Goal: Task Accomplishment & Management: Use online tool/utility

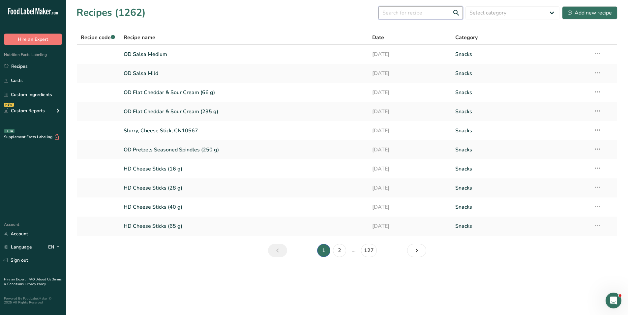
click at [432, 15] on input "text" at bounding box center [420, 12] width 84 height 13
type input "nn ketchup"
click at [26, 10] on icon at bounding box center [25, 12] width 3 height 5
click at [43, 14] on icon ".a-20{fill:#fff;}" at bounding box center [40, 13] width 64 height 10
click at [52, 12] on icon ".a-20{fill:#fff;}" at bounding box center [40, 13] width 64 height 10
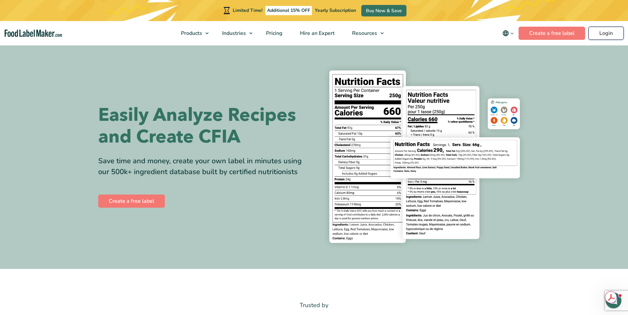
click at [604, 35] on link "Login" at bounding box center [605, 33] width 35 height 13
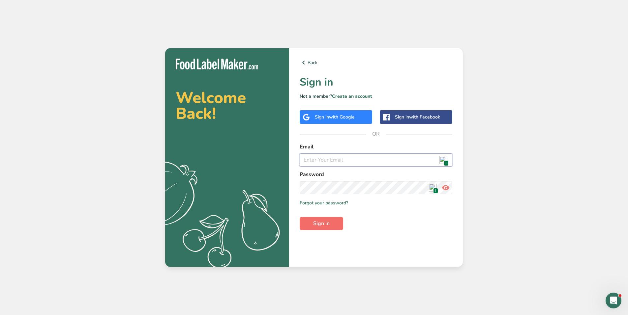
type input "dave.dowdell@olddutchfoods.com"
click at [325, 223] on span "Sign in" at bounding box center [321, 224] width 16 height 8
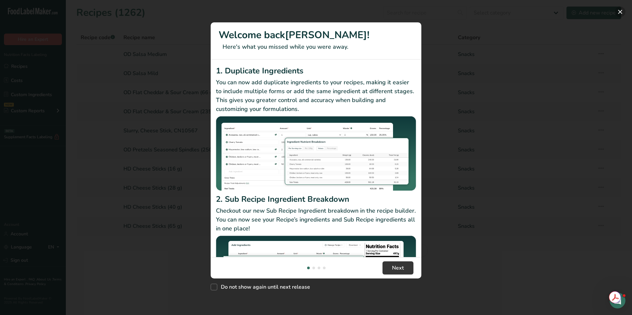
click at [620, 11] on button "New Features" at bounding box center [620, 12] width 11 height 11
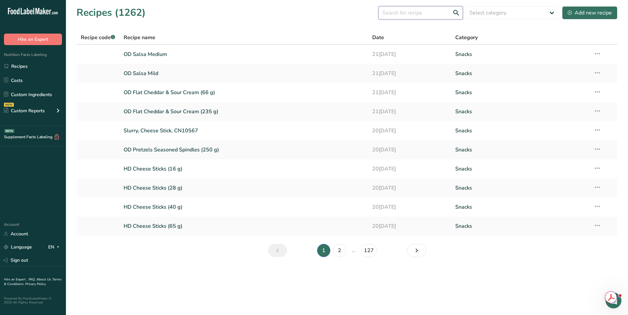
click at [413, 14] on input "text" at bounding box center [420, 12] width 84 height 13
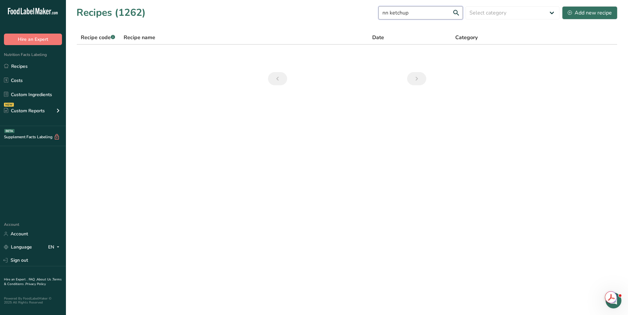
drag, startPoint x: 409, startPoint y: 12, endPoint x: 351, endPoint y: 12, distance: 59.0
click at [351, 12] on div "Recipes (1262) nn ketchup Select category All Baked Goods Beverages Confectione…" at bounding box center [346, 12] width 541 height 15
type input "ketchup"
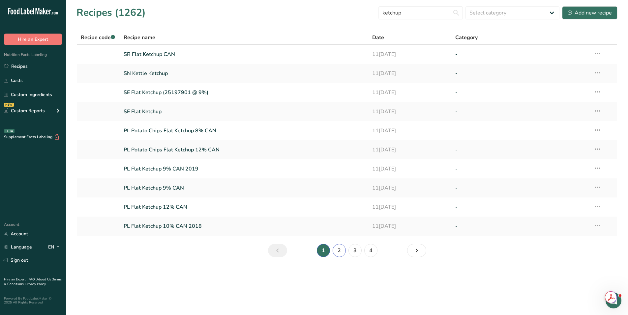
click at [340, 253] on link "2" at bounding box center [338, 250] width 13 height 13
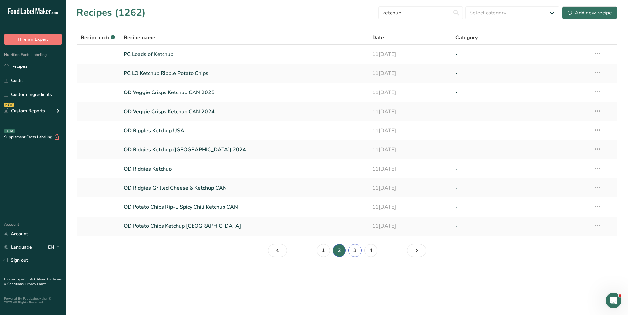
click at [355, 252] on link "3" at bounding box center [354, 250] width 13 height 13
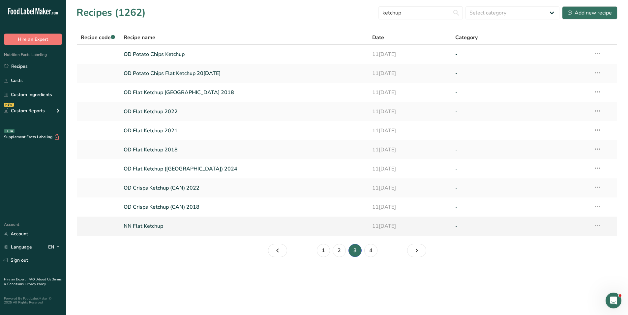
click at [137, 223] on link "NN Flat Ketchup" at bounding box center [244, 226] width 241 height 14
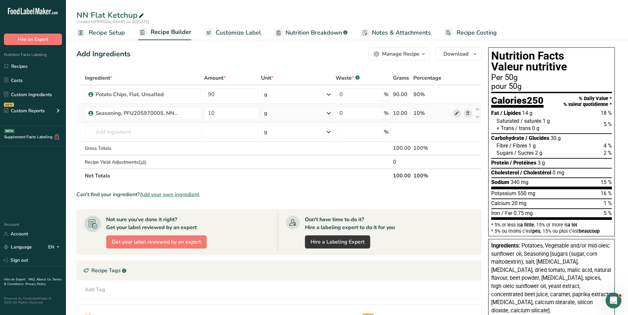
click at [456, 115] on icon at bounding box center [456, 113] width 5 height 7
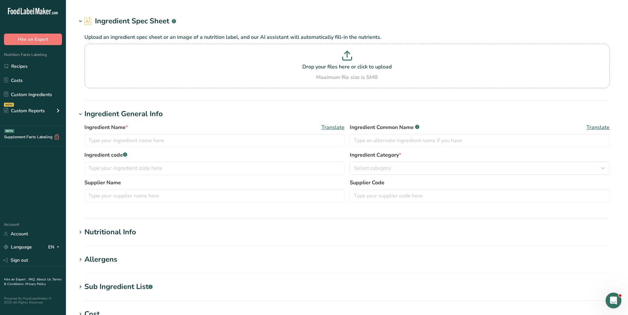
type input "Seasoning, PFU205970005, NN Ketchup"
type input "PFU205970005 NN Ketchup Seasoning"
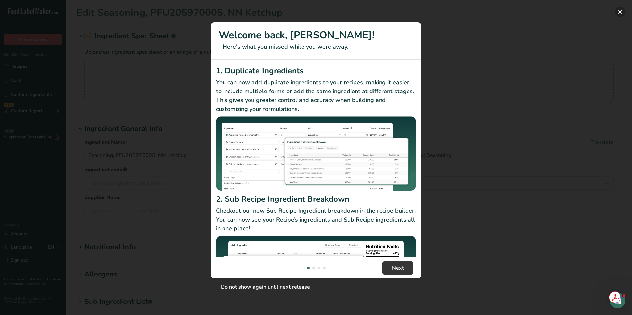
click at [620, 10] on button "New Features" at bounding box center [620, 12] width 11 height 11
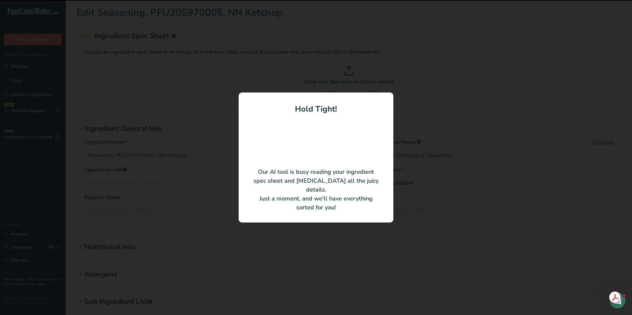
type input "NN FLAT KETCHUP SEASONING"
type input "LA CIE MCCORMICK CANADA CO."
type input "140013401"
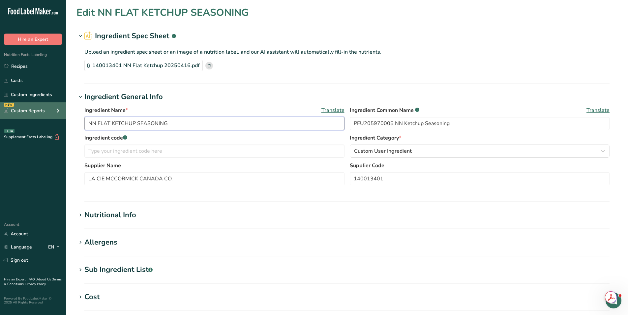
drag, startPoint x: 178, startPoint y: 122, endPoint x: 33, endPoint y: 119, distance: 145.0
click at [33, 119] on div ".a-20{fill:#fff;} Hire an Expert Nutrition Facts Labeling Recipes Costs Custom …" at bounding box center [314, 236] width 628 height 473
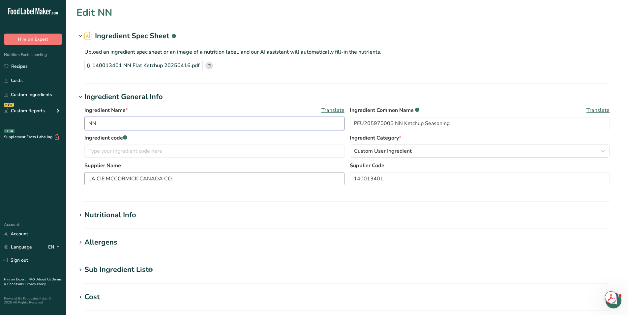
type input "N"
type input "1"
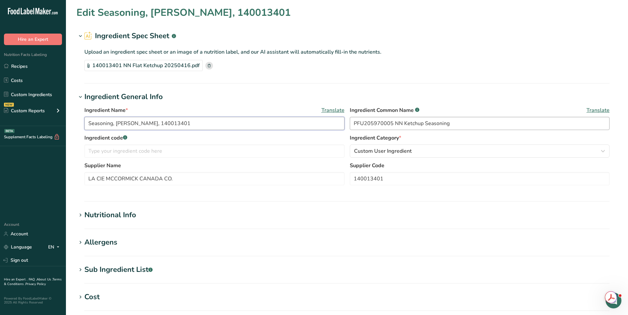
type input "Seasoning, [PERSON_NAME], 140013401"
click at [366, 122] on input "PFU205970005 NN Ketchup Seasoning" at bounding box center [480, 123] width 260 height 13
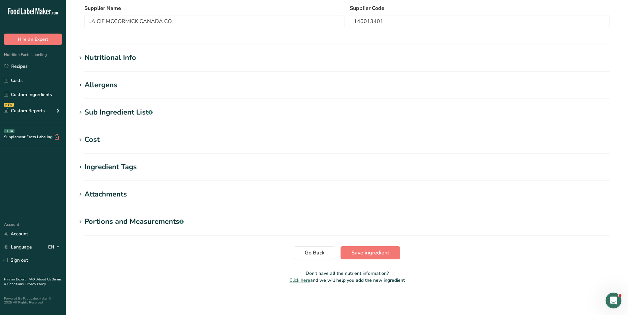
scroll to position [158, 0]
type input "140013401 NN Ketchup Seasoning"
click at [87, 56] on div "Nutritional Info" at bounding box center [110, 57] width 52 height 11
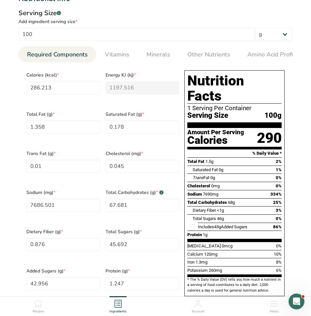
scroll to position [224, 0]
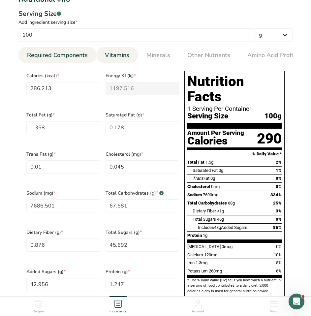
click at [109, 54] on span "Vitamins" at bounding box center [117, 55] width 24 height 9
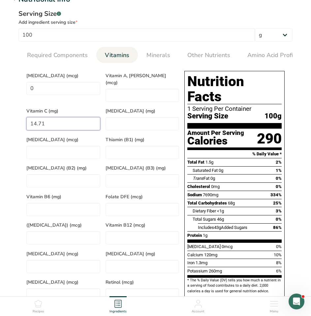
drag, startPoint x: 70, startPoint y: 118, endPoint x: 30, endPoint y: 119, distance: 40.5
click at [30, 119] on C "14.71" at bounding box center [63, 123] width 74 height 13
type C "0"
click at [50, 90] on D "0" at bounding box center [63, 88] width 74 height 13
click at [152, 55] on span "Minerals" at bounding box center [158, 55] width 24 height 9
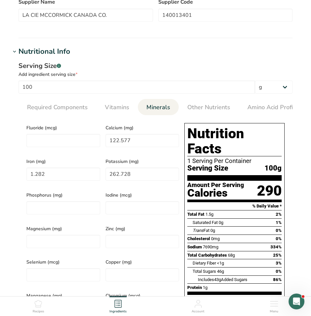
scroll to position [191, 0]
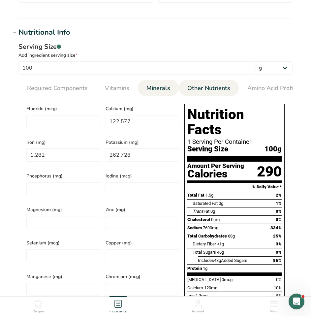
click at [197, 88] on span "Other Nutrients" at bounding box center [208, 88] width 43 height 9
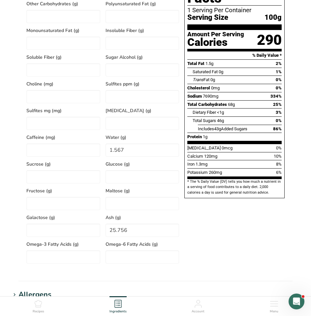
scroll to position [323, 0]
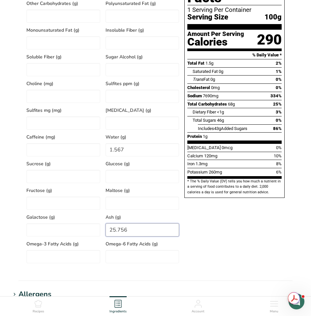
drag, startPoint x: 136, startPoint y: 230, endPoint x: 103, endPoint y: 231, distance: 32.6
click at [103, 231] on div "Ash (g) 25.756" at bounding box center [142, 223] width 79 height 27
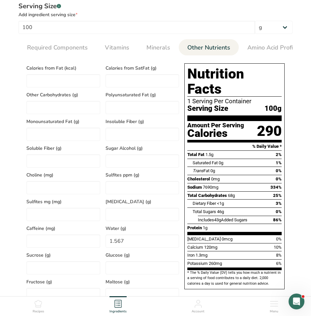
scroll to position [224, 0]
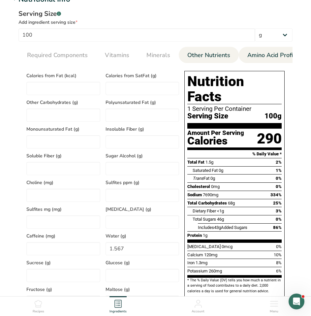
type input "28.143"
click at [282, 53] on span "Amino Acid Profile" at bounding box center [272, 55] width 51 height 9
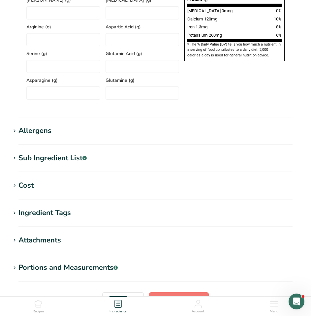
scroll to position [487, 0]
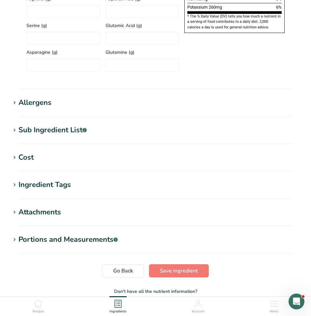
click at [43, 106] on div "Allergens" at bounding box center [34, 102] width 33 height 11
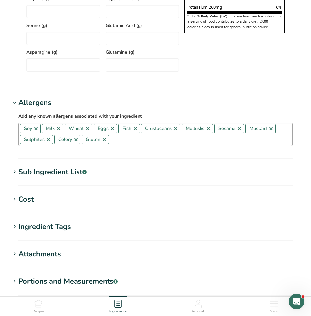
click at [35, 131] on link at bounding box center [35, 128] width 5 height 5
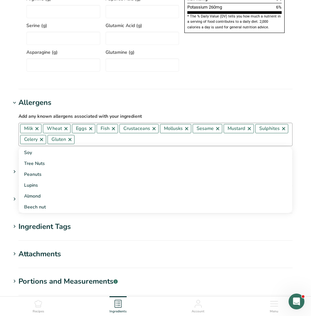
click at [35, 131] on link at bounding box center [36, 128] width 5 height 5
click at [42, 130] on link at bounding box center [43, 128] width 5 height 5
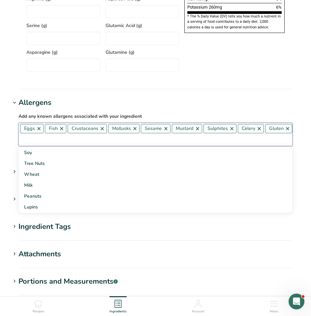
click at [39, 130] on link at bounding box center [38, 128] width 5 height 5
click at [36, 130] on link at bounding box center [36, 128] width 5 height 5
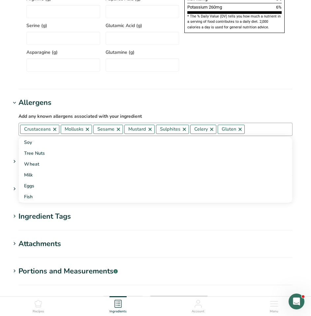
click at [55, 130] on link at bounding box center [54, 128] width 5 height 5
click at [48, 132] on link at bounding box center [46, 128] width 5 height 5
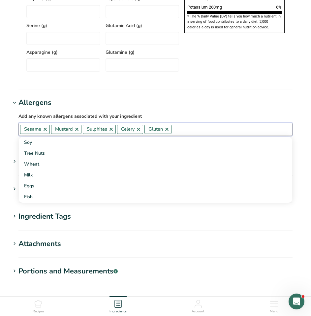
click at [45, 131] on link at bounding box center [44, 128] width 5 height 5
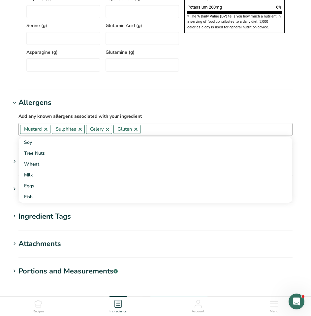
click at [46, 131] on link at bounding box center [45, 128] width 5 height 5
click at [48, 131] on link at bounding box center [48, 128] width 5 height 5
click at [72, 132] on link at bounding box center [69, 128] width 5 height 5
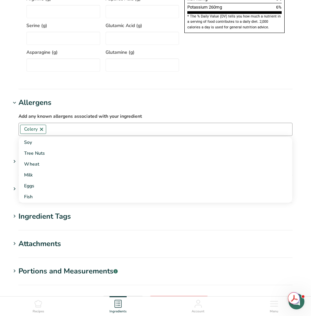
click at [118, 213] on h1 "Ingredient Tags" at bounding box center [156, 216] width 290 height 11
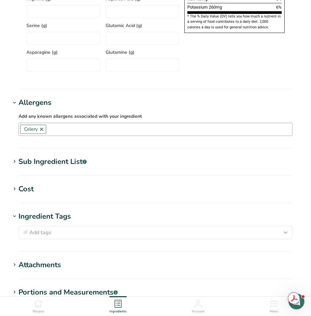
click at [70, 166] on div "Sub Ingredient List .a-a{fill:#347362;}.b-a{fill:#fff;}" at bounding box center [52, 161] width 68 height 11
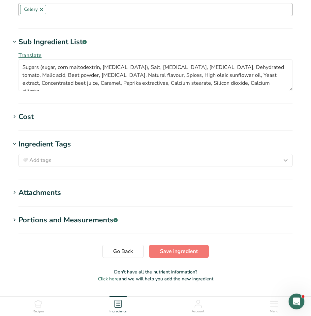
scroll to position [626, 0]
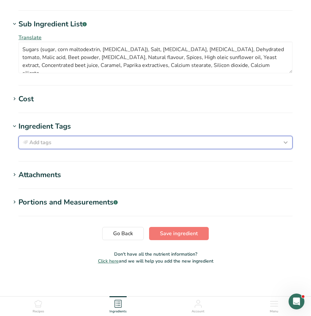
click at [74, 143] on div "Add tags" at bounding box center [155, 142] width 268 height 8
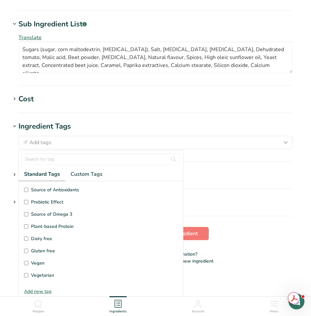
click at [28, 250] on input "Gluten free" at bounding box center [26, 250] width 4 height 4
checkbox input "true"
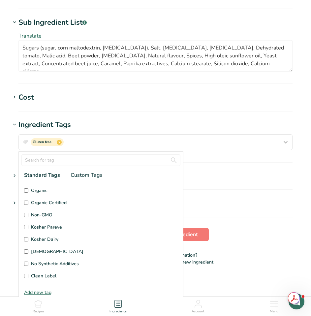
scroll to position [157, 0]
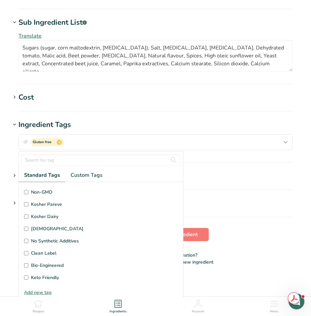
click at [35, 207] on span "Kosher Pareve" at bounding box center [46, 204] width 31 height 7
click at [28, 206] on input "Kosher Pareve" at bounding box center [26, 204] width 4 height 4
checkbox input "true"
click at [238, 201] on h1 "Portions and Measurements .a-a{fill:#347362;}.b-a{fill:#fff;}" at bounding box center [156, 203] width 290 height 11
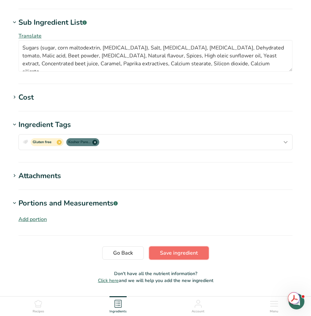
click at [184, 253] on span "Save ingredient" at bounding box center [179, 253] width 38 height 8
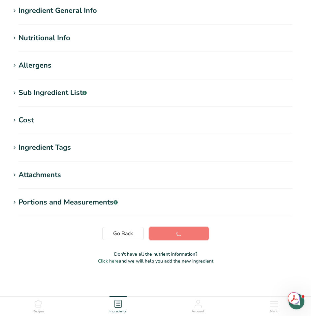
scroll to position [53, 0]
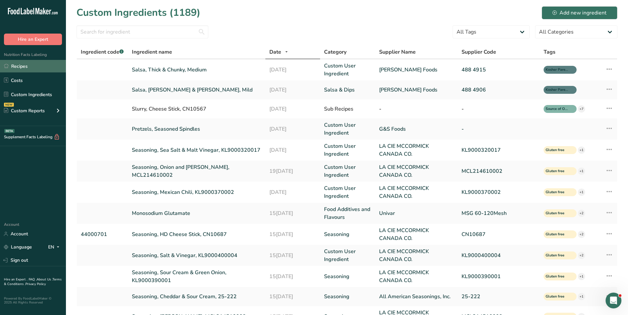
click at [31, 63] on link "Recipes" at bounding box center [33, 66] width 66 height 13
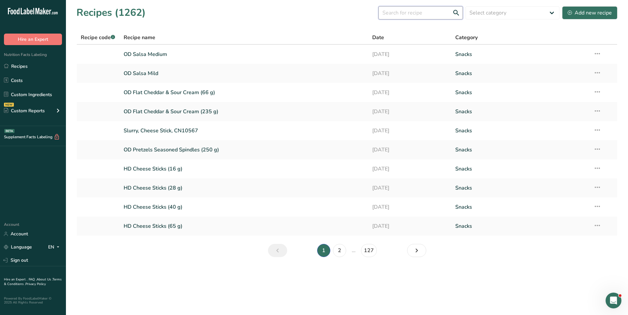
click at [401, 13] on input "text" at bounding box center [420, 12] width 84 height 13
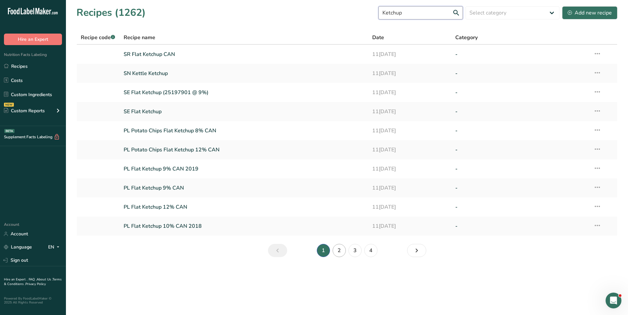
type input "Ketchup"
click at [345, 252] on link "2" at bounding box center [338, 250] width 13 height 13
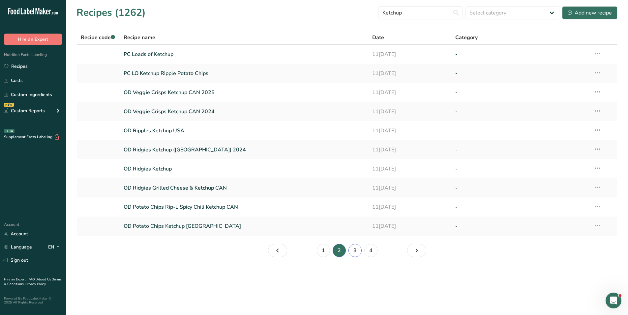
click at [353, 250] on link "3" at bounding box center [354, 250] width 13 height 13
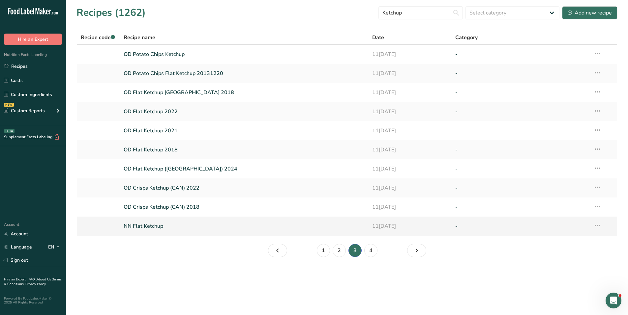
click at [164, 228] on link "NN Flat Ketchup" at bounding box center [244, 226] width 241 height 14
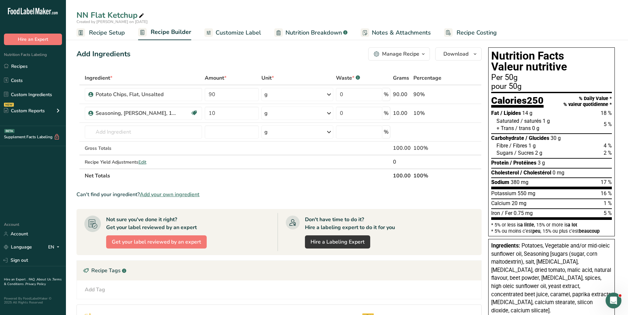
click at [168, 60] on div "Add Ingredients Manage Recipe Delete Recipe Duplicate Recipe Scale Recipe Save …" at bounding box center [278, 53] width 405 height 13
click at [108, 29] on span "Recipe Setup" at bounding box center [107, 32] width 36 height 9
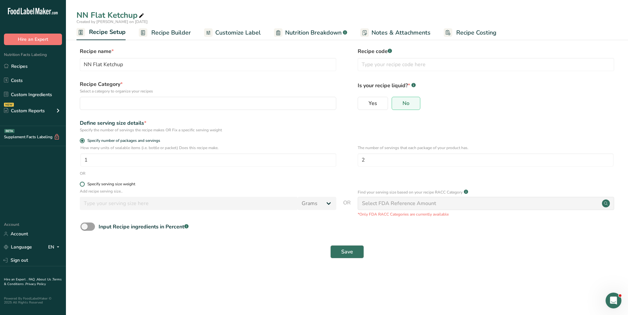
click at [83, 184] on span at bounding box center [82, 184] width 5 height 5
click at [83, 184] on input "Specify serving size weight" at bounding box center [82, 184] width 4 height 4
radio input "true"
radio input "false"
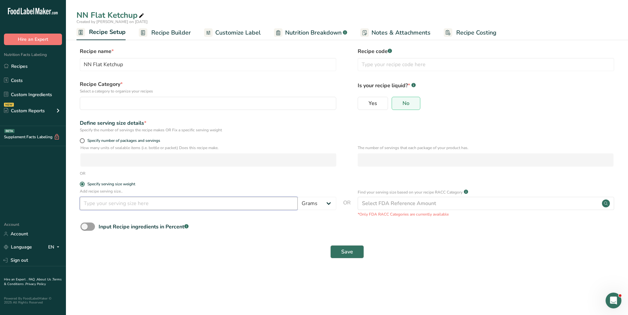
click at [98, 205] on input "number" at bounding box center [189, 203] width 218 height 13
type input "50"
click at [343, 248] on span "Save" at bounding box center [347, 252] width 12 height 8
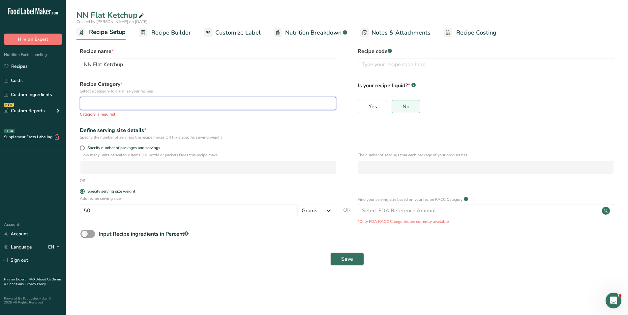
click at [233, 102] on div "button" at bounding box center [206, 103] width 244 height 8
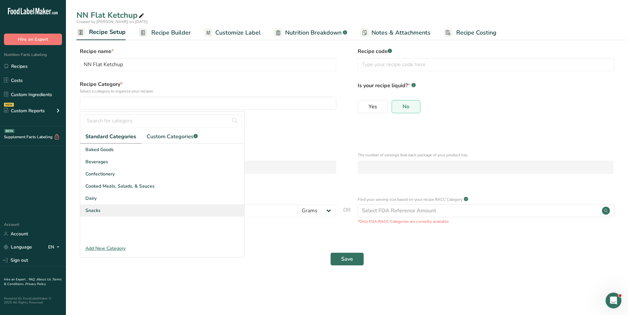
click at [91, 207] on div "Snacks" at bounding box center [162, 211] width 164 height 12
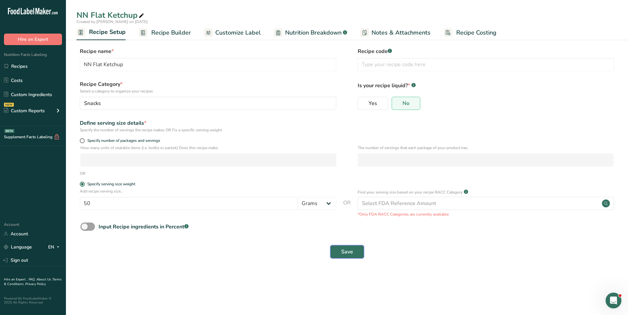
click at [347, 248] on span "Save" at bounding box center [347, 252] width 12 height 8
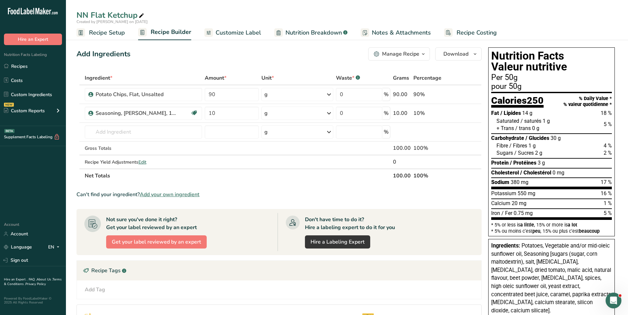
click at [233, 33] on span "Customize Label" at bounding box center [237, 32] width 45 height 9
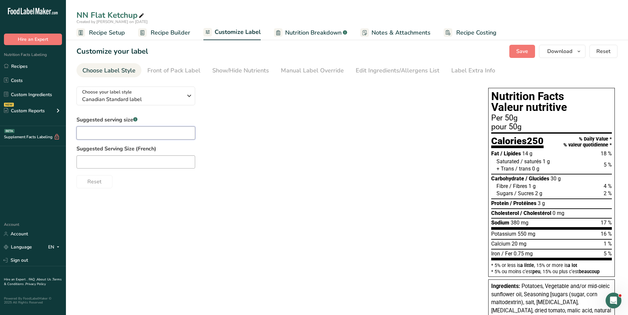
click at [163, 130] on input "text" at bounding box center [135, 132] width 119 height 13
type input "about 27 chips"
type input "a"
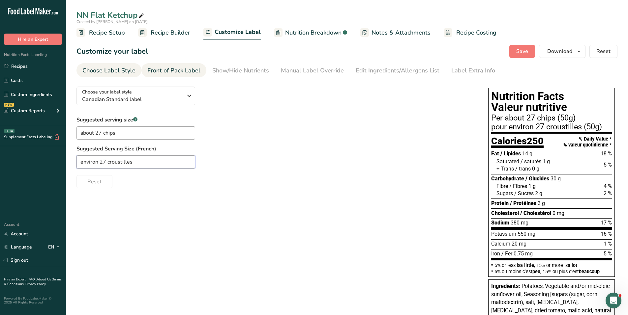
type input "environ 27 croustilles"
click at [181, 73] on div "Front of Pack Label" at bounding box center [173, 70] width 53 height 9
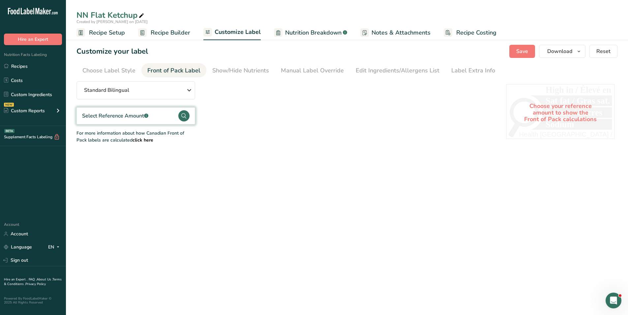
click at [182, 116] on circle at bounding box center [183, 115] width 11 height 11
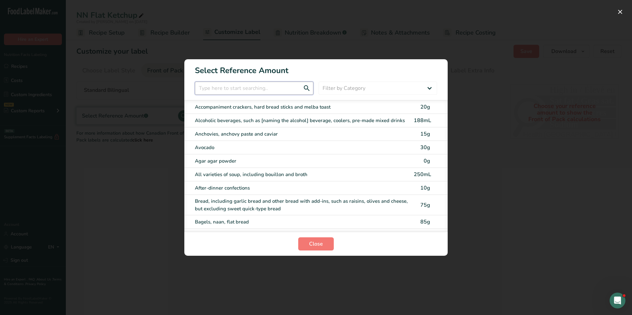
click at [258, 85] on input "FOP Category Selection Modal" at bounding box center [254, 88] width 119 height 13
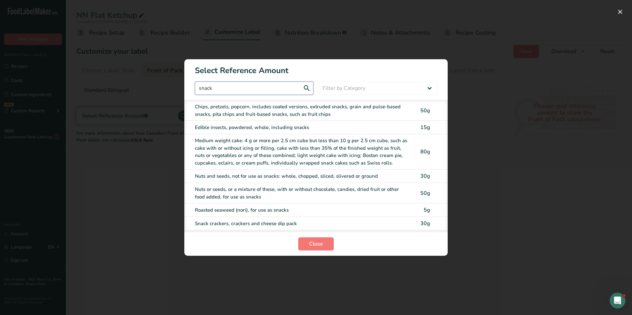
type input "snack"
click at [267, 112] on div "Chips, pretzels, popcorn, includes coated versions, extruded snacks, grain and …" at bounding box center [302, 110] width 215 height 15
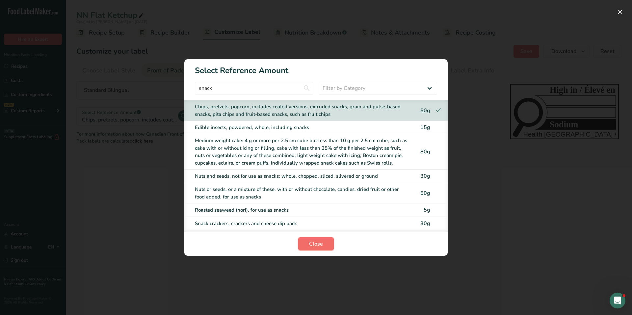
click at [320, 244] on span "Close" at bounding box center [316, 244] width 14 height 8
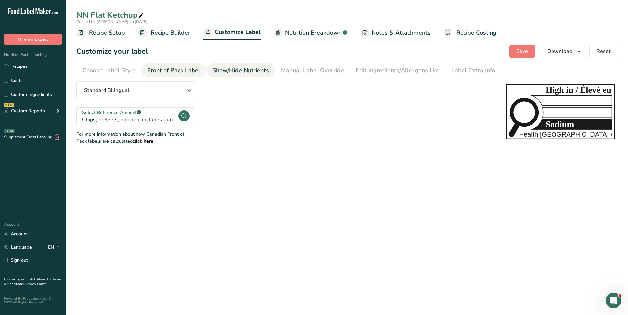
click at [235, 70] on div "Show/Hide Nutrients" at bounding box center [240, 70] width 57 height 9
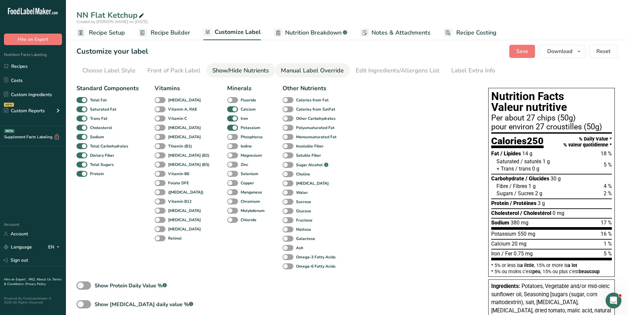
click at [288, 70] on div "Manual Label Override" at bounding box center [312, 70] width 63 height 9
type input "Per about 27 chips (50g)"
type input "pour environ 27 croustilles (50g)"
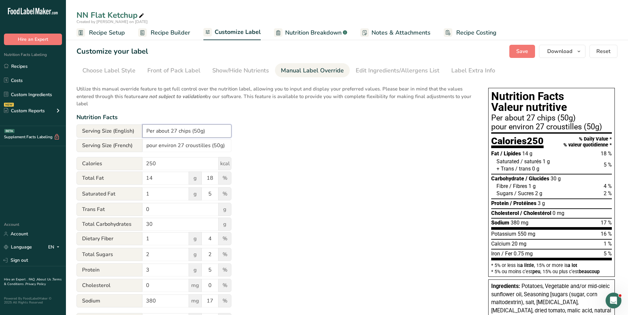
click at [200, 132] on input "Per about 27 chips (50g)" at bounding box center [186, 131] width 89 height 13
type input "Per about 27 chips (50 g)"
click at [218, 147] on input "pour environ 27 croustilles (50g)" at bounding box center [186, 145] width 89 height 13
type input "pour environ 27 croustilles (50 g)"
click at [185, 69] on div "Front of Pack Label" at bounding box center [173, 70] width 53 height 9
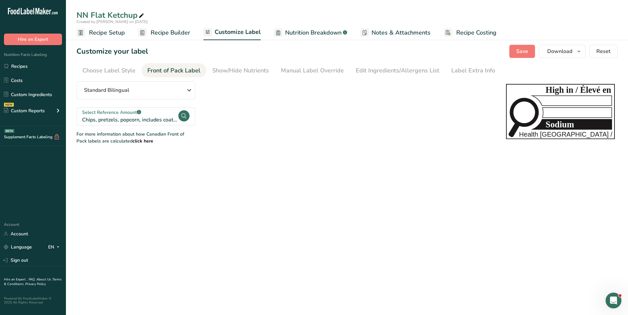
click at [174, 31] on span "Recipe Builder" at bounding box center [171, 32] width 40 height 9
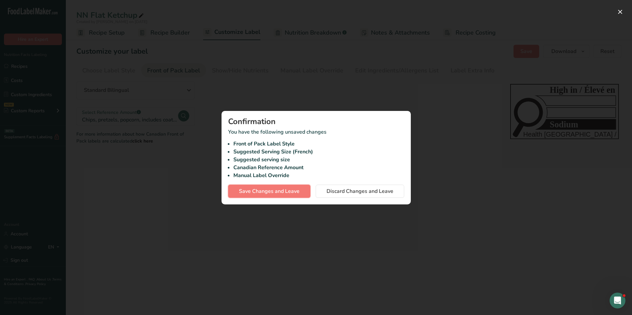
click at [270, 192] on span "Save Changes and Leave" at bounding box center [269, 191] width 61 height 8
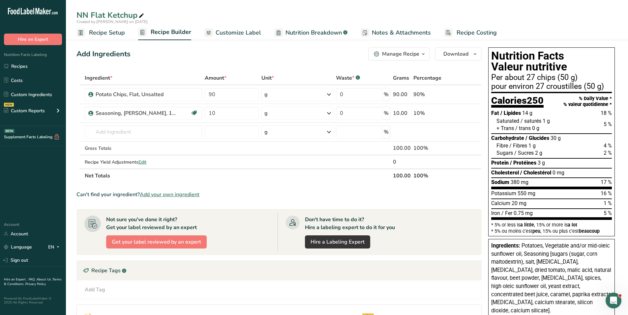
click at [230, 35] on span "Customize Label" at bounding box center [237, 32] width 45 height 9
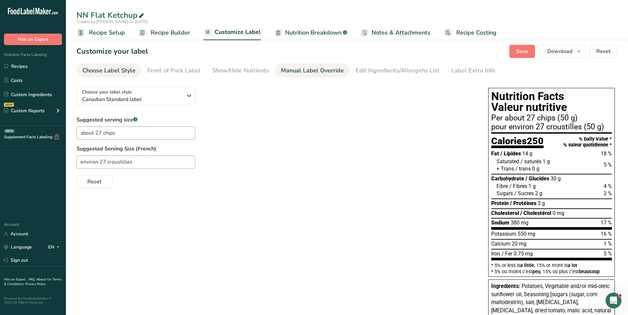
click at [306, 70] on div "Manual Label Override" at bounding box center [312, 70] width 63 height 9
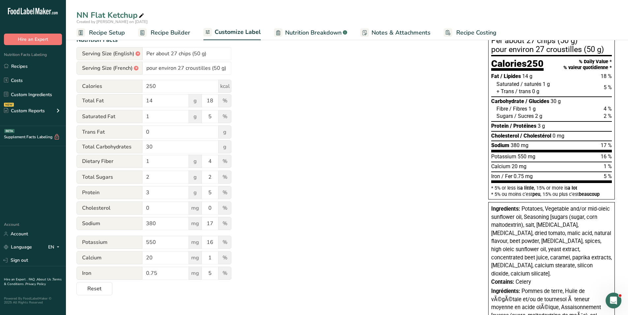
scroll to position [66, 0]
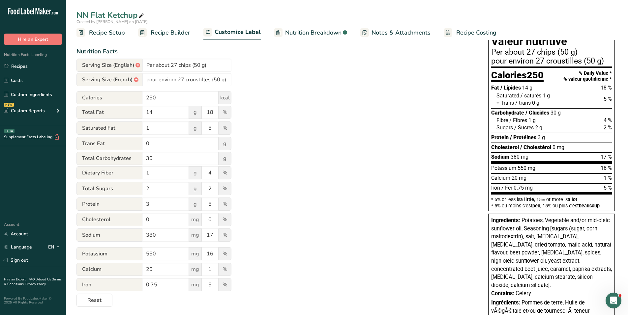
click at [371, 143] on div "Utilize this manual override feature to get full control over the nutrition lab…" at bounding box center [275, 161] width 398 height 292
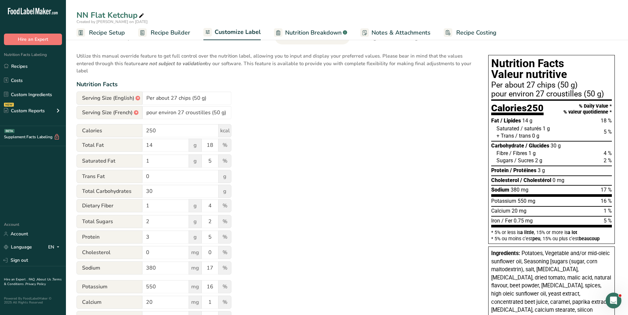
scroll to position [0, 0]
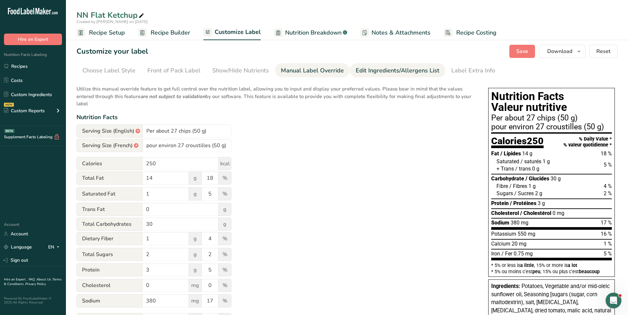
click at [395, 65] on link "Edit Ingredients/Allergens List" at bounding box center [397, 70] width 84 height 15
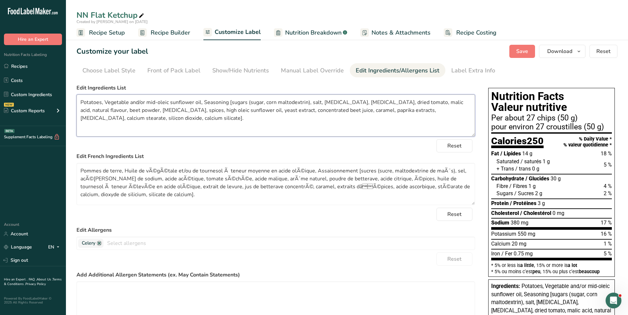
click at [116, 103] on textarea "Potatoes, Vegetable and/or mid-oleic sunflower oil, Seasoning [sugars (sugar, c…" at bounding box center [275, 116] width 398 height 42
type textarea "Potatoes, Canola and/or mid-oleic sunflower oil, Seasoning [sugars (sugar, corn…"
click at [21, 70] on link "Recipes" at bounding box center [33, 66] width 66 height 13
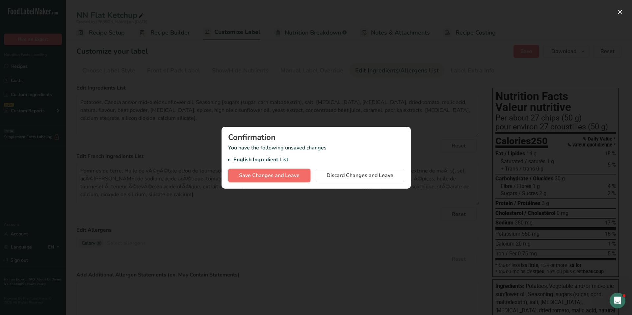
click at [272, 176] on span "Save Changes and Leave" at bounding box center [269, 176] width 61 height 8
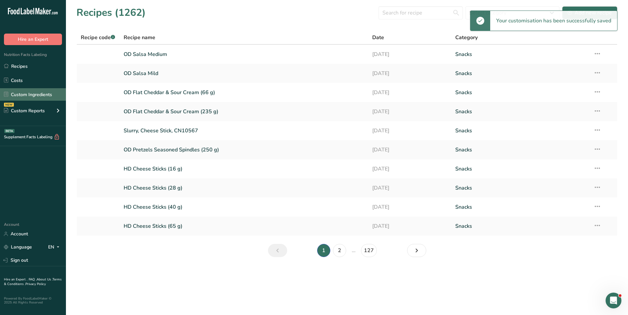
click at [34, 89] on link "Custom Ingredients" at bounding box center [33, 94] width 66 height 13
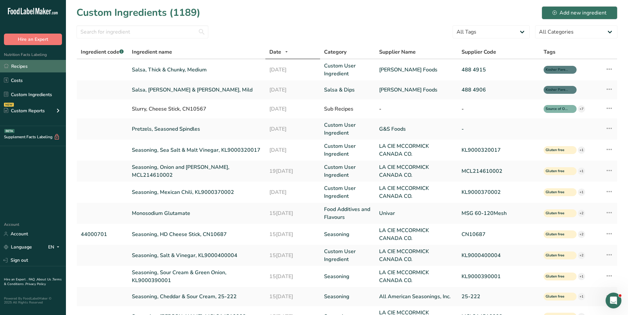
click at [30, 65] on link "Recipes" at bounding box center [33, 66] width 66 height 13
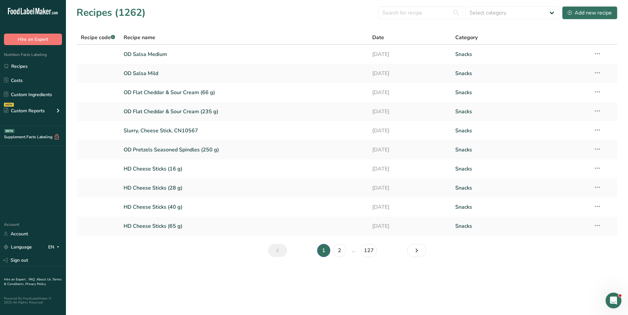
click at [378, 40] on span "Date" at bounding box center [378, 38] width 12 height 8
click at [400, 12] on input "text" at bounding box center [420, 12] width 84 height 13
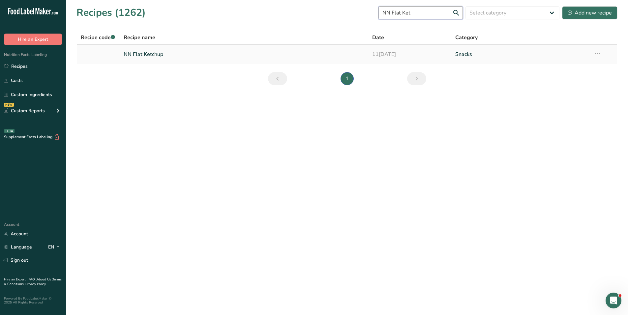
type input "NN Flat Ket"
click at [145, 57] on link "NN Flat Ketchup" at bounding box center [244, 54] width 241 height 14
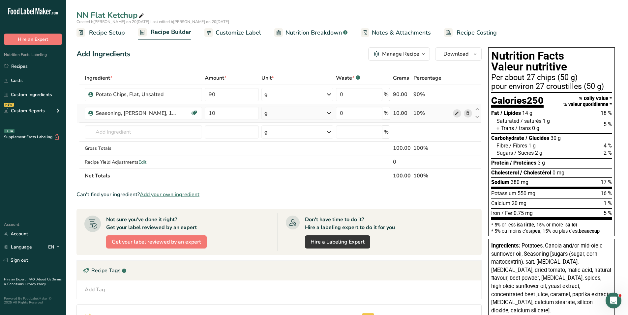
click at [456, 114] on icon at bounding box center [456, 113] width 5 height 7
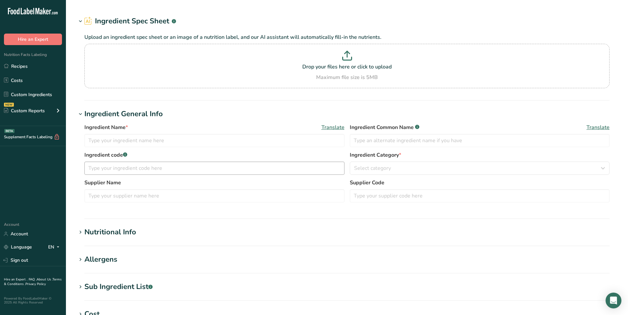
type input "Seasoning, [PERSON_NAME], 140013401"
type input "140013401 NN Ketchup Seasoning"
type input "LA CIE MCCORMICK CANADA CO."
type input "140013401"
type textarea "Sugars (sugar, corn maltodextrin, [MEDICAL_DATA]), Salt, [MEDICAL_DATA], [MEDIC…"
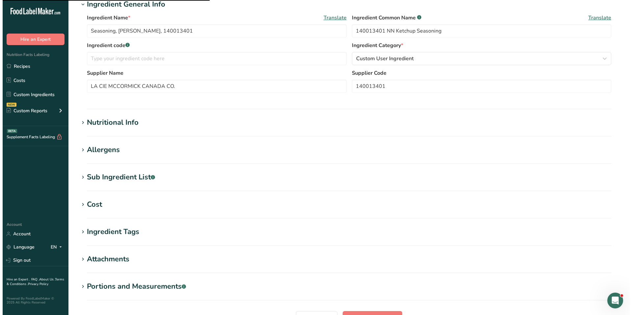
scroll to position [132, 0]
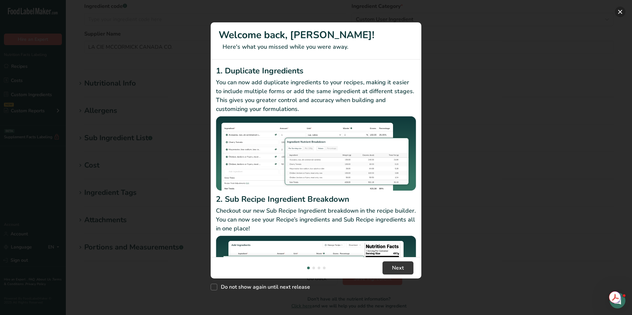
click at [623, 12] on button "New Features" at bounding box center [620, 12] width 11 height 11
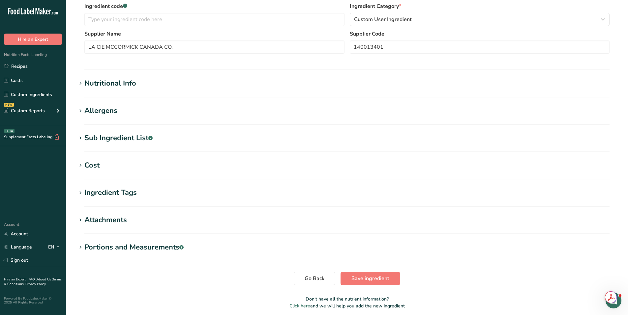
click at [118, 139] on div "Sub Ingredient List .a-a{fill:#347362;}.b-a{fill:#fff;}" at bounding box center [118, 138] width 68 height 11
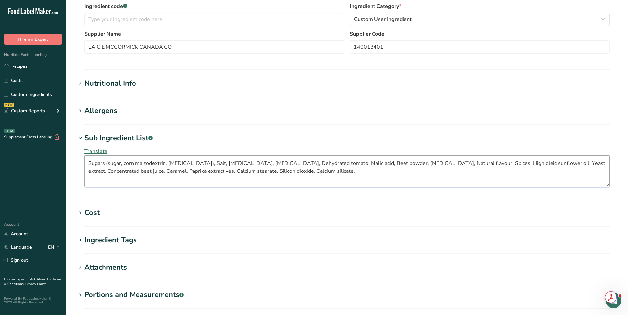
click at [295, 170] on textarea "Sugars (sugar, corn maltodextrin, [MEDICAL_DATA]), Salt, [MEDICAL_DATA], [MEDIC…" at bounding box center [346, 171] width 525 height 32
click at [97, 149] on span "Translate" at bounding box center [95, 151] width 23 height 7
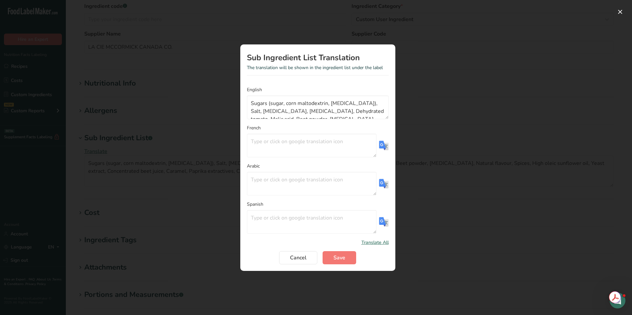
click at [382, 146] on img "Translation Modal" at bounding box center [384, 146] width 10 height 10
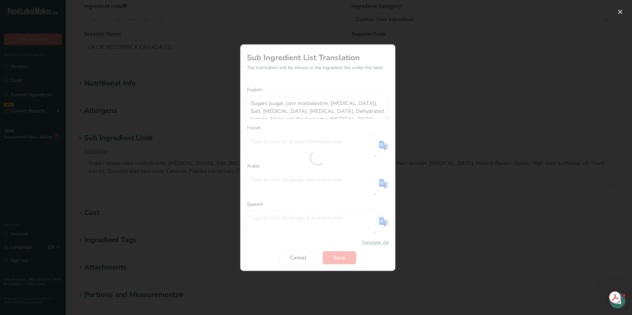
type textarea "Sucres (sucre, maltodextrine de maïs, [MEDICAL_DATA]), sel, acétate de sodium, …"
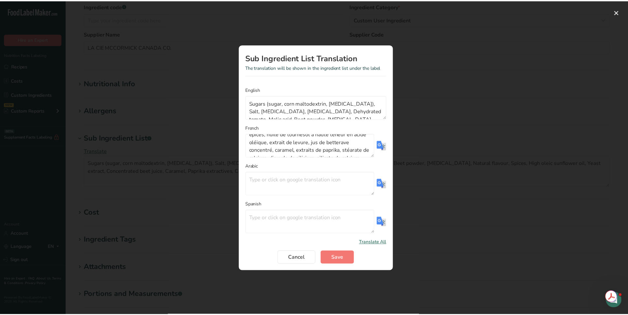
scroll to position [47, 0]
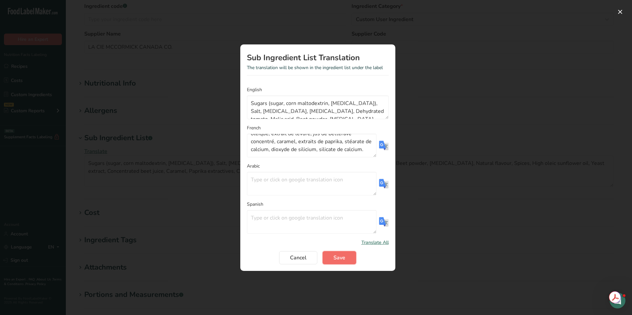
click at [341, 255] on span "Save" at bounding box center [340, 258] width 12 height 8
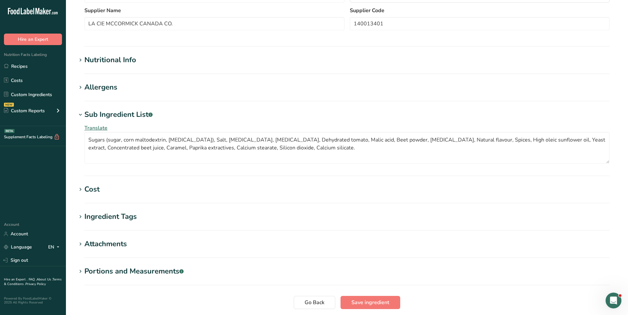
scroll to position [205, 0]
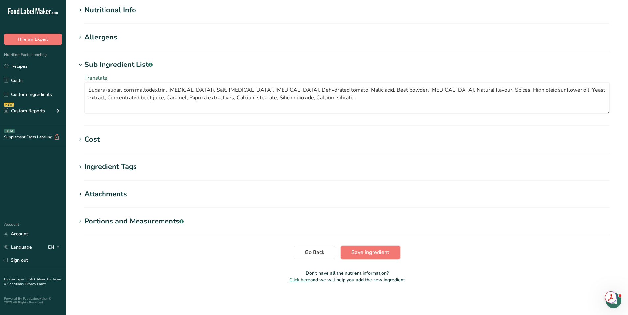
click at [375, 250] on span "Save ingredient" at bounding box center [370, 253] width 38 height 8
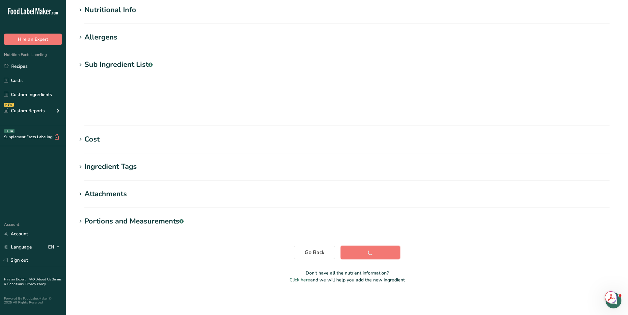
scroll to position [33, 0]
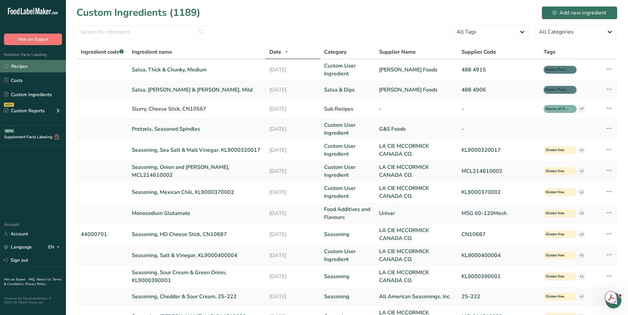
click at [30, 65] on link "Recipes" at bounding box center [33, 66] width 66 height 13
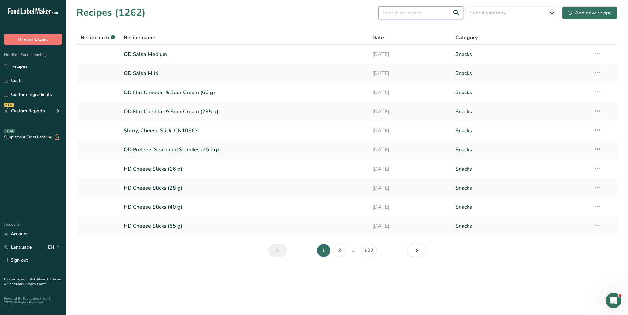
click at [398, 17] on input "text" at bounding box center [420, 12] width 84 height 13
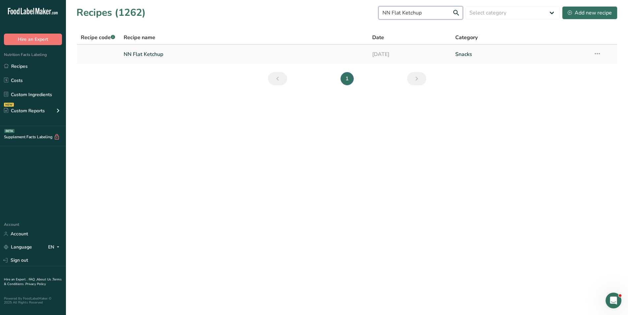
type input "NN Flat Ketchup"
click at [134, 52] on link "NN Flat Ketchup" at bounding box center [244, 54] width 241 height 14
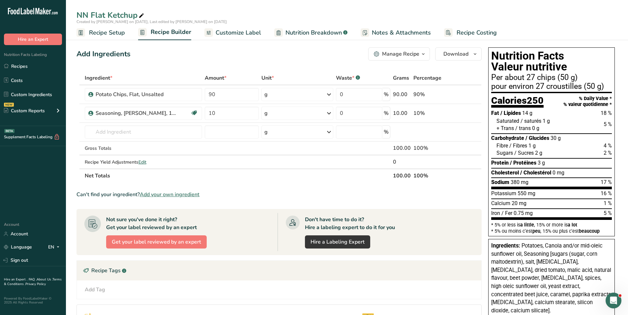
click at [241, 36] on span "Customize Label" at bounding box center [237, 32] width 45 height 9
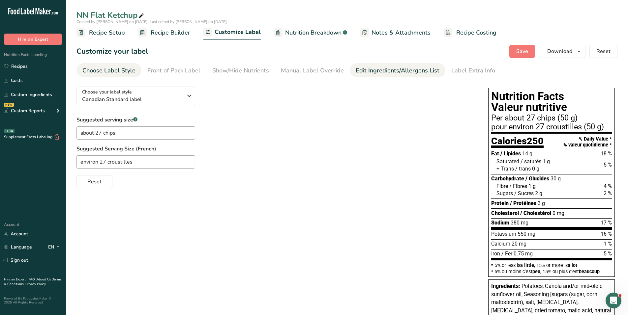
click at [407, 73] on div "Edit Ingredients/Allergens List" at bounding box center [397, 70] width 84 height 9
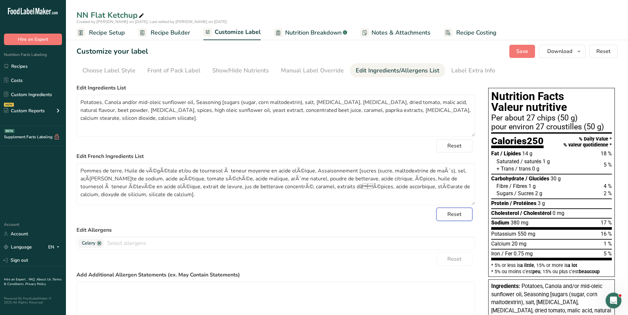
click at [459, 214] on span "Reset" at bounding box center [454, 215] width 14 height 8
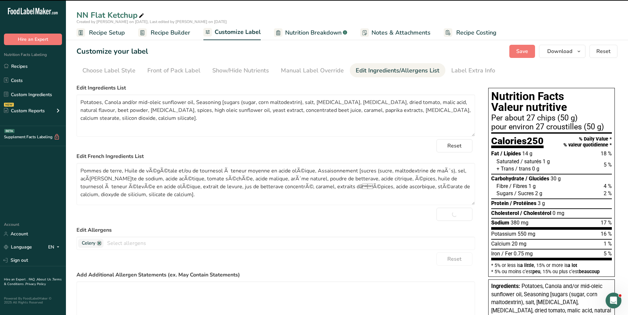
type textarea "Potato Chips, Flat, Unsalted (POMMES DE TERRE, HUILE VÃGÃTALE, SEL), 14001340…"
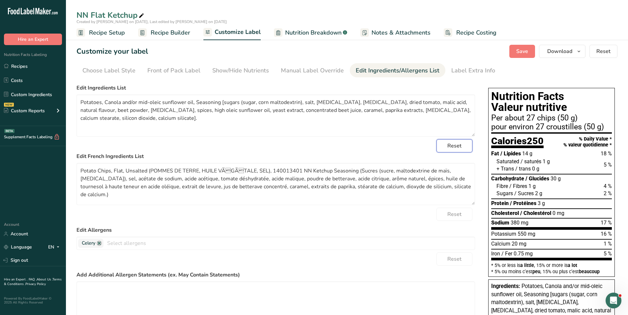
click at [450, 145] on span "Reset" at bounding box center [454, 146] width 14 height 8
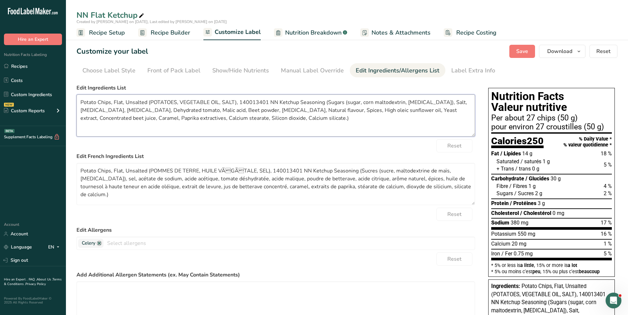
drag, startPoint x: 79, startPoint y: 102, endPoint x: 315, endPoint y: 98, distance: 235.2
click at [315, 98] on textarea "Potato Chips, Flat, Unsalted (POTATOES, VEGETABLE OIL, SALT), 140013401 NN Ketc…" at bounding box center [275, 116] width 398 height 42
click at [295, 102] on textarea "Potato Chips, Flat, Unsalted (POTATOES, VEGETABLE OIL, SALT), 140013401 NN Ketc…" at bounding box center [275, 116] width 398 height 42
click at [407, 128] on textarea "Potatoes, Canola and/or mid-oleic sunflower oil, Seasoning (sugars (sugar, corn…" at bounding box center [275, 116] width 398 height 42
click at [222, 103] on textarea "Potatoes, Canola and/or mid-oleic sunflower oil, Seasoning (sugars (sugar, corn…" at bounding box center [275, 116] width 398 height 42
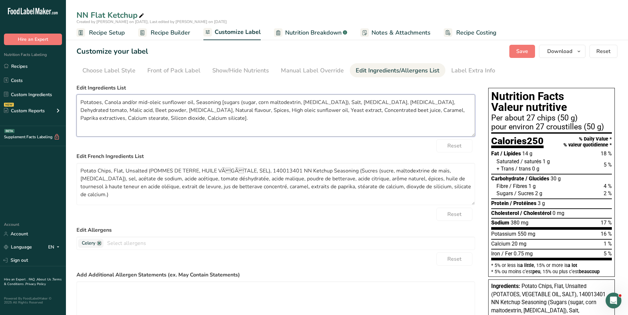
click at [328, 102] on textarea "Potatoes, Canola and/or mid-oleic sunflower oil, Seasoning [sugars (sugar, corn…" at bounding box center [275, 116] width 398 height 42
click at [340, 102] on textarea "Potatoes, Canola and/or mid-oleic sunflower oil, Seasoning [sugars (sugar, corn…" at bounding box center [275, 116] width 398 height 42
click at [377, 102] on textarea "Potatoes, Canola and/or mid-oleic sunflower oil, Seasoning [sugars (sugar, corn…" at bounding box center [275, 116] width 398 height 42
click at [379, 102] on textarea "Potatoes, Canola and/or mid-oleic sunflower oil, Seasoning [sugars (sugar, corn…" at bounding box center [275, 116] width 398 height 42
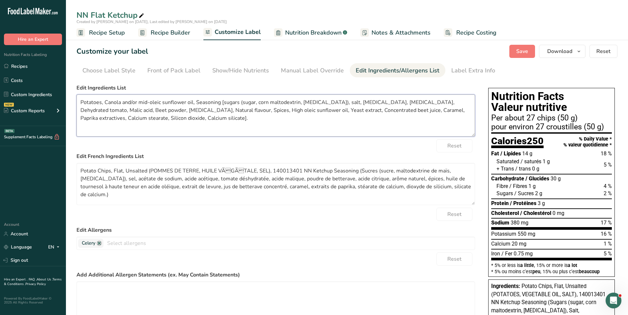
click at [406, 102] on textarea "Potatoes, Canola and/or mid-oleic sunflower oil, Seasoning [sugars (sugar, corn…" at bounding box center [275, 116] width 398 height 42
click at [453, 101] on textarea "Potatoes, Canola and/or mid-oleic sunflower oil, Seasoning [sugars (sugar, corn…" at bounding box center [275, 116] width 398 height 42
click at [95, 110] on textarea "Potatoes, Canola and/or mid-oleic sunflower oil, Seasoning [sugars (sugar, corn…" at bounding box center [275, 116] width 398 height 42
click at [127, 112] on textarea "Potatoes, Canola and/or mid-oleic sunflower oil, Seasoning [sugars (sugar, corn…" at bounding box center [275, 116] width 398 height 42
click at [152, 111] on textarea "Potatoes, Canola and/or mid-oleic sunflower oil, Seasoning [sugars (sugar, corn…" at bounding box center [275, 116] width 398 height 42
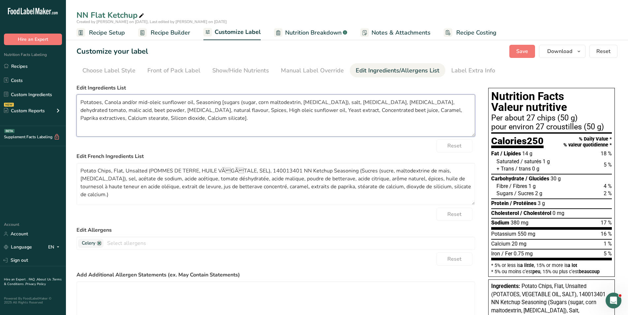
click at [188, 109] on textarea "Potatoes, Canola and/or mid-oleic sunflower oil, Seasoning [sugars (sugar, corn…" at bounding box center [275, 116] width 398 height 42
click at [207, 110] on textarea "Potatoes, Canola and/or mid-oleic sunflower oil, Seasoning [sugars (sugar, corn…" at bounding box center [275, 116] width 398 height 42
click at [261, 110] on textarea "Potatoes, Canola and/or mid-oleic sunflower oil, Seasoning [sugars (sugar, corn…" at bounding box center [275, 116] width 398 height 42
click at [296, 109] on textarea "Potatoes, Canola and/or mid-oleic sunflower oil, Seasoning [sugars (sugar, corn…" at bounding box center [275, 116] width 398 height 42
click at [352, 109] on textarea "Potatoes, Canola and/or mid-oleic sunflower oil, Seasoning [sugars (sugar, corn…" at bounding box center [275, 116] width 398 height 42
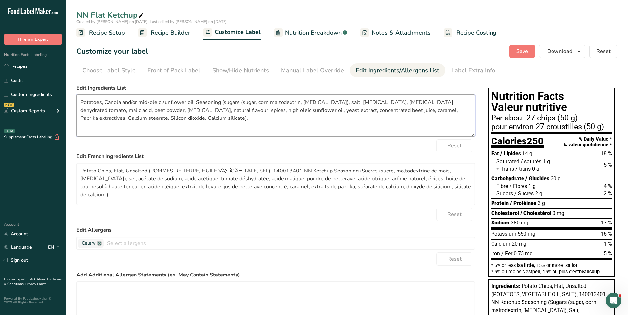
click at [375, 109] on textarea "Potatoes, Canola and/or mid-oleic sunflower oil, Seasoning [sugars (sugar, corn…" at bounding box center [275, 116] width 398 height 42
click at [408, 109] on textarea "Potatoes, Canola and/or mid-oleic sunflower oil, Seasoning [sugars (sugar, corn…" at bounding box center [275, 116] width 398 height 42
click at [413, 109] on textarea "Potatoes, Canola and/or mid-oleic sunflower oil, Seasoning [sugars (sugar, corn…" at bounding box center [275, 116] width 398 height 42
click at [452, 110] on textarea "Potatoes, Canola and/or mid-oleic sunflower oil, Seasoning [sugars (sugar, corn…" at bounding box center [275, 116] width 398 height 42
click at [104, 116] on textarea "Potatoes, Canola and/or mid-oleic sunflower oil, Seasoning [sugars (sugar, corn…" at bounding box center [275, 116] width 398 height 42
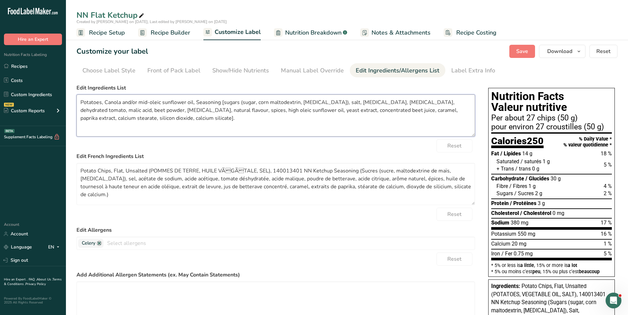
click at [409, 100] on textarea "Potatoes, Canola and/or mid-oleic sunflower oil, Seasoning [sugars (sugar, corn…" at bounding box center [275, 116] width 398 height 42
type textarea "Potatoes, Canola and/or mid-oleic sunflower oil, Seasoning [sugars (sugar, corn…"
drag, startPoint x: 80, startPoint y: 171, endPoint x: 350, endPoint y: 171, distance: 269.5
click at [350, 171] on textarea "Potato Chips, Flat, Unsalted (POMMES DE TERRE, HUILE VÃGÃTALE, SEL), 14001340…" at bounding box center [275, 184] width 398 height 42
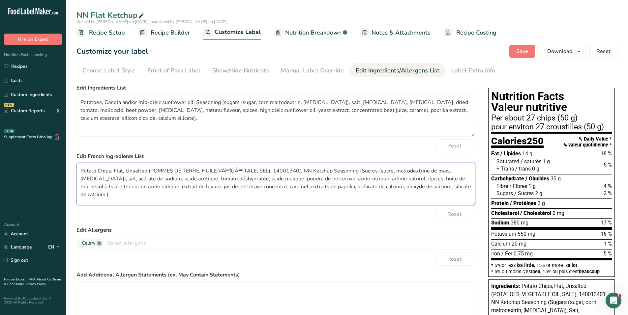
paste textarea "mmes de terre, Huile de végétale et/ou de tournesol à teneur moyenne en acide o…"
click at [147, 170] on textarea "Pommes de terre, Huile de végétale et/ou de tournesol à teneur moyenne en acide…" at bounding box center [275, 184] width 398 height 42
click at [335, 169] on textarea "Pommes de terre, Huile de canola et/ou de tournesol à teneur moyenne en acide o…" at bounding box center [275, 184] width 398 height 42
click at [383, 183] on textarea "Pommes de terre, Huile de canola et/ou de tournesol à teneur moyenne en acide o…" at bounding box center [275, 184] width 398 height 42
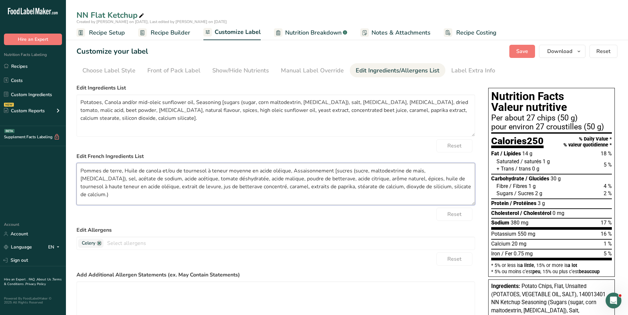
click at [202, 177] on textarea "Pommes de terre, Huile de canola et/ou de tournesol à teneur moyenne en acide o…" at bounding box center [275, 184] width 398 height 42
paste textarea "séch"
click at [391, 187] on textarea "Pommes de terre, Huile de canola et/ou de tournesol à teneur moyenne en acide o…" at bounding box center [275, 184] width 398 height 42
drag, startPoint x: 375, startPoint y: 179, endPoint x: 98, endPoint y: 192, distance: 276.7
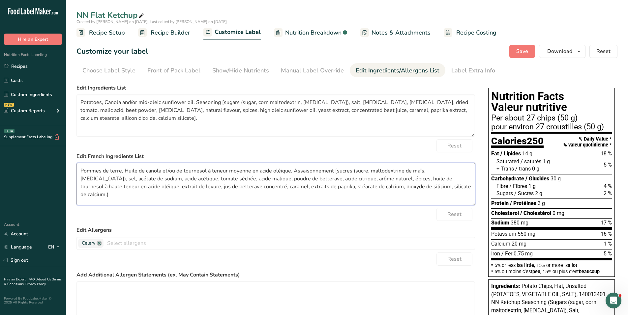
click at [98, 191] on textarea "Pommes de terre, Huile de canola et/ou de tournesol à teneur moyenne en acide o…" at bounding box center [275, 184] width 398 height 42
paste textarea "teneur élevée"
click at [255, 185] on textarea "Pommes de terre, Huile de canola et/ou de tournesol à teneur moyenne en acide o…" at bounding box center [275, 184] width 398 height 42
type textarea "Pommes de terre, Huile de canola et/ou de tournesol à teneur moyenne en acide o…"
click at [481, 70] on div "Label Extra Info" at bounding box center [473, 70] width 44 height 9
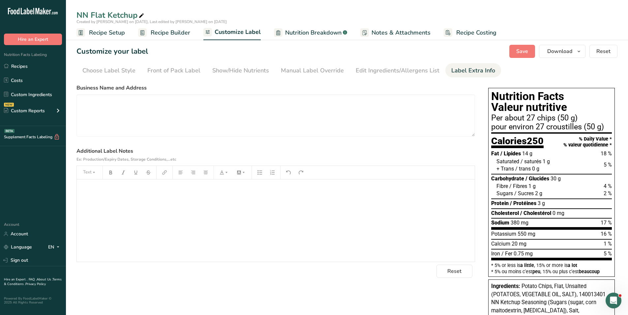
click at [84, 192] on p "﻿" at bounding box center [275, 189] width 391 height 8
click at [133, 184] on div "﻿" at bounding box center [276, 221] width 398 height 82
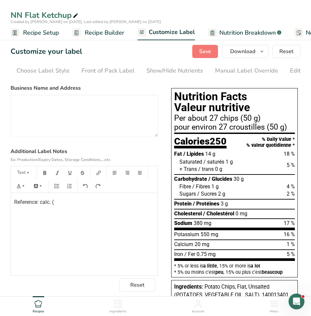
click at [62, 206] on p "Reference: calc. (" at bounding box center [84, 202] width 140 height 8
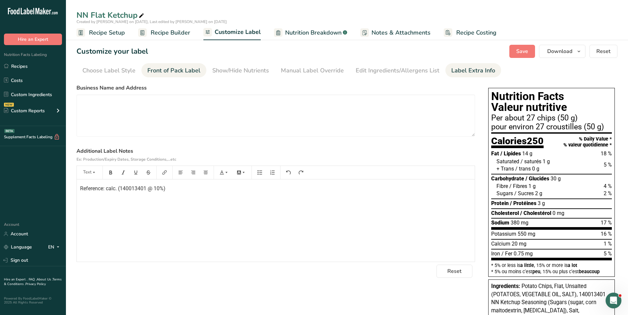
click at [171, 70] on div "Front of Pack Label" at bounding box center [173, 70] width 53 height 9
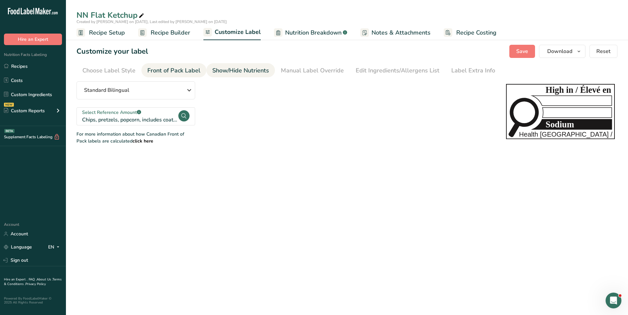
click at [244, 71] on div "Show/Hide Nutrients" at bounding box center [240, 70] width 57 height 9
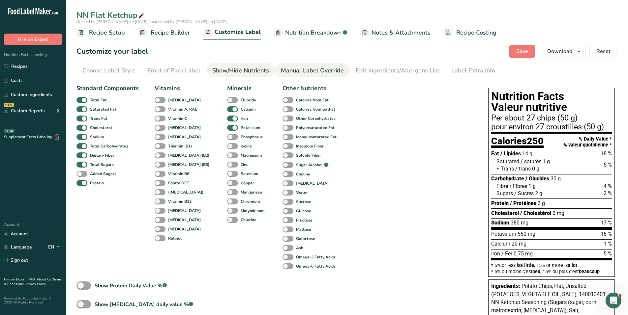
click at [295, 68] on div "Manual Label Override" at bounding box center [312, 70] width 63 height 9
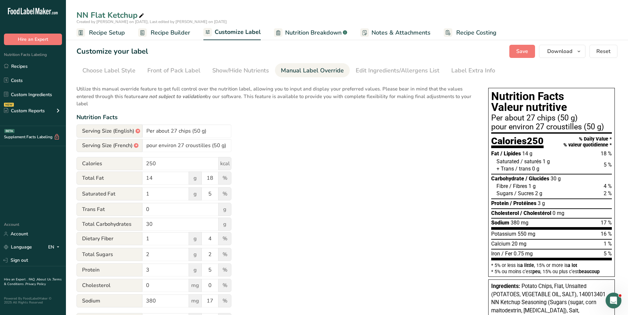
click at [518, 58] on section "Customize your label Save Download Choose what to show on your downloaded label…" at bounding box center [347, 262] width 562 height 456
click at [521, 52] on span "Save" at bounding box center [522, 51] width 12 height 8
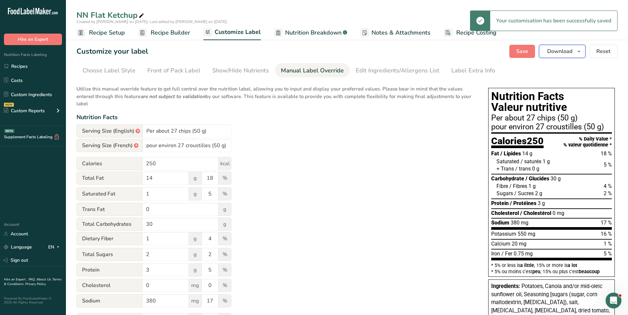
click at [572, 51] on span "Download" at bounding box center [559, 51] width 25 height 8
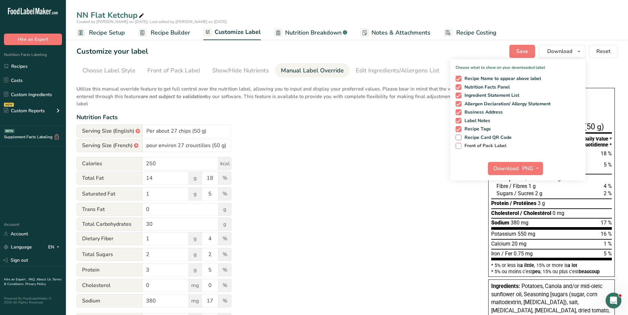
click at [458, 146] on span at bounding box center [458, 146] width 6 height 6
click at [458, 146] on input "Front of Pack Label" at bounding box center [457, 146] width 4 height 4
checkbox input "true"
click at [541, 169] on span "button" at bounding box center [537, 169] width 8 height 8
click at [531, 212] on link "PDF" at bounding box center [531, 214] width 21 height 11
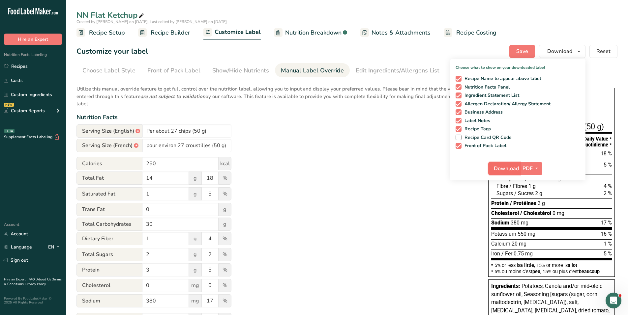
click at [504, 169] on span "Download" at bounding box center [505, 169] width 25 height 8
click at [250, 87] on p "Utilize this manual override feature to get full control over the nutrition lab…" at bounding box center [275, 94] width 398 height 26
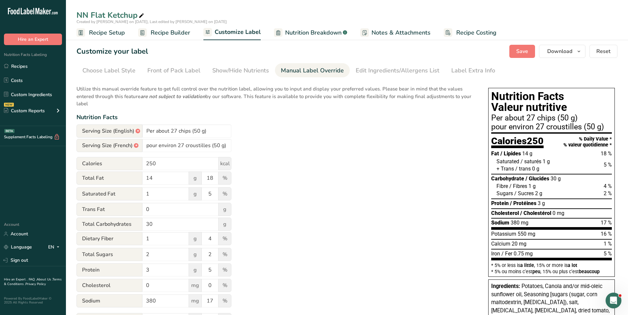
click at [313, 34] on span "Nutrition Breakdown" at bounding box center [313, 32] width 56 height 9
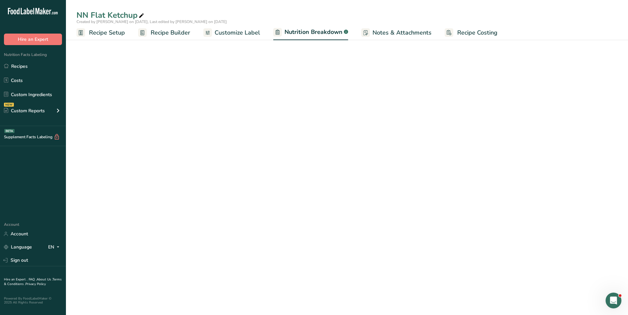
select select "Calories"
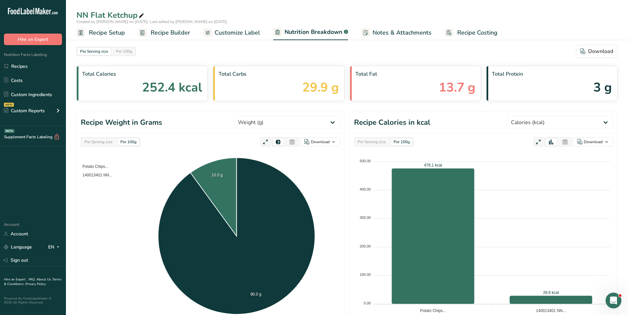
click at [232, 34] on span "Customize Label" at bounding box center [236, 32] width 45 height 9
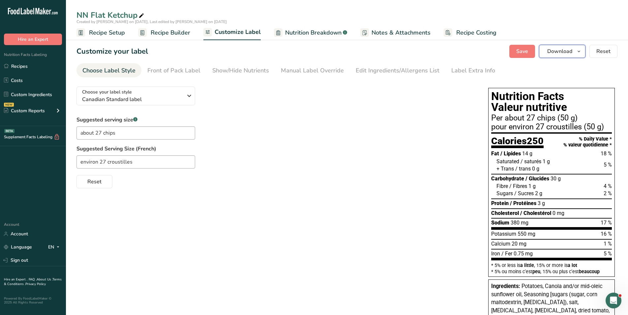
click at [579, 52] on icon "button" at bounding box center [578, 51] width 5 height 8
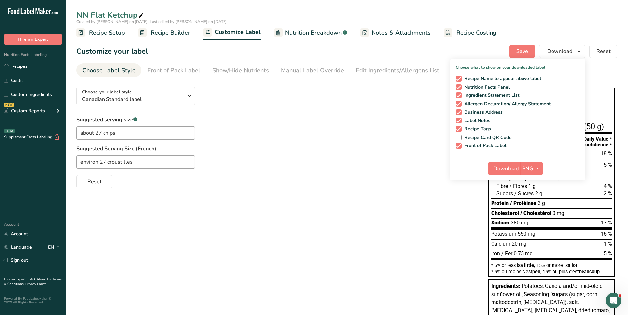
click at [314, 104] on div "Choose your label style Canadian Standard label USA (FDA) Standard FDA label Ta…" at bounding box center [275, 134] width 398 height 107
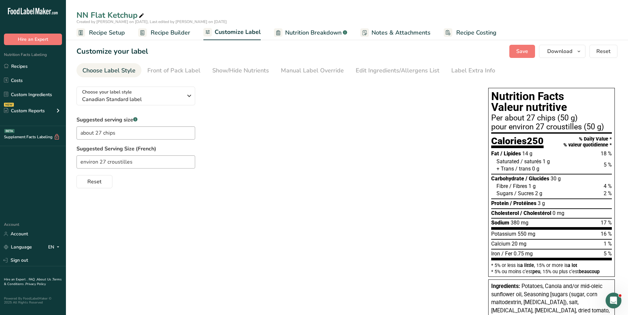
click at [164, 29] on span "Recipe Builder" at bounding box center [171, 32] width 40 height 9
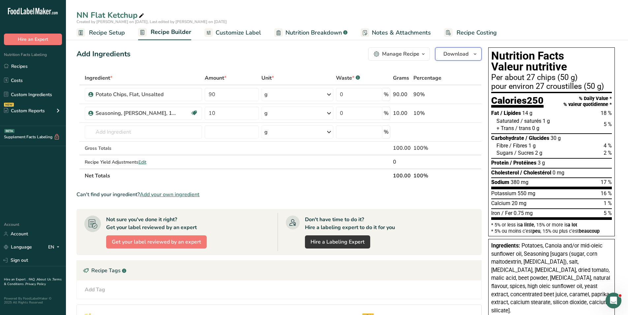
drag, startPoint x: 455, startPoint y: 55, endPoint x: 478, endPoint y: 54, distance: 23.1
click at [478, 54] on button "Download" at bounding box center [458, 53] width 46 height 13
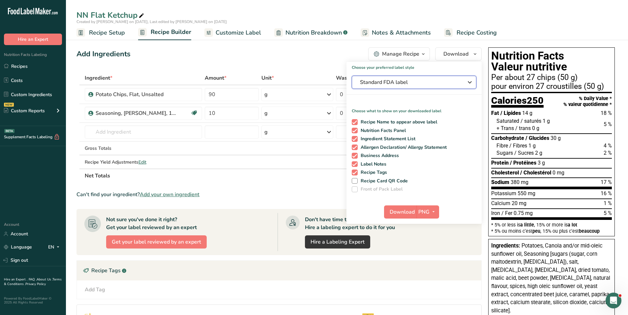
click at [472, 81] on icon "button" at bounding box center [469, 82] width 8 height 12
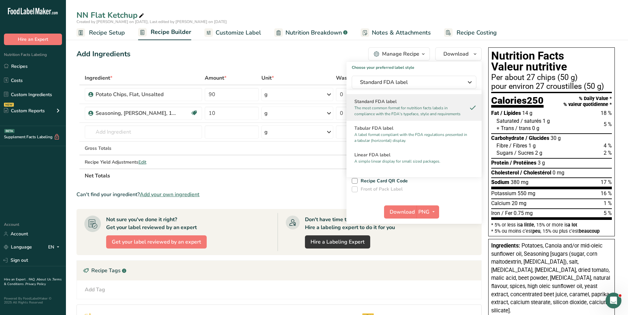
click at [250, 35] on span "Customize Label" at bounding box center [237, 32] width 45 height 9
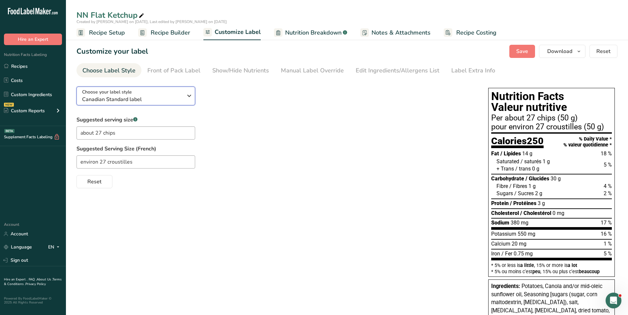
click at [191, 96] on icon "button" at bounding box center [189, 96] width 8 height 12
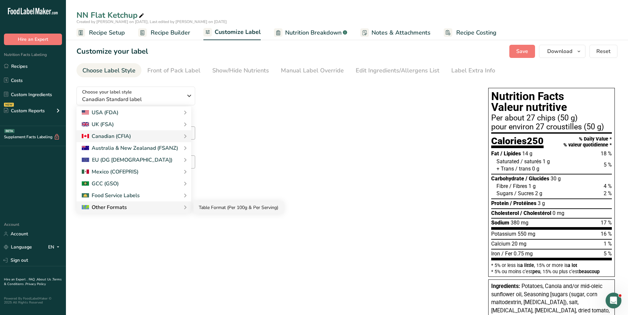
click at [222, 207] on link "Table Format (Per 100g & Per Serving)" at bounding box center [238, 208] width 90 height 12
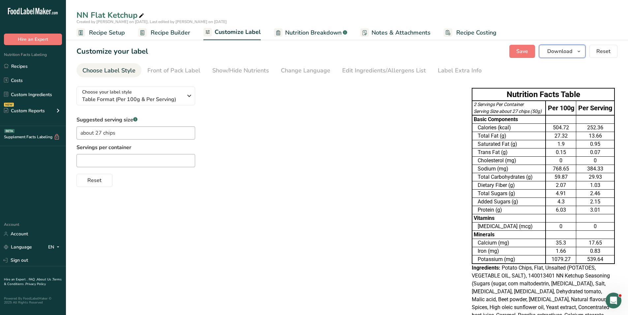
click at [578, 52] on icon "button" at bounding box center [578, 51] width 5 height 8
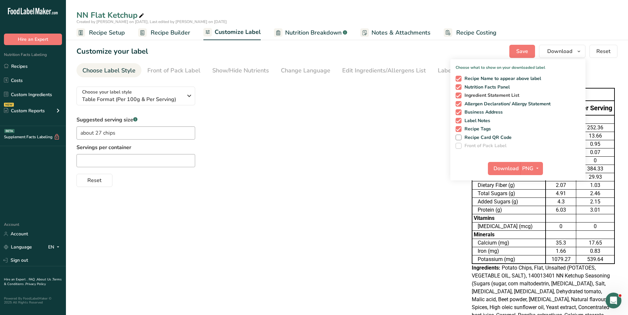
click at [459, 96] on span at bounding box center [458, 96] width 6 height 6
click at [459, 96] on input "Ingredient Statement List" at bounding box center [457, 95] width 4 height 4
checkbox input "false"
click at [460, 103] on span at bounding box center [458, 104] width 6 height 6
click at [460, 103] on input "Allergen Declaration/ Allergy Statement" at bounding box center [457, 104] width 4 height 4
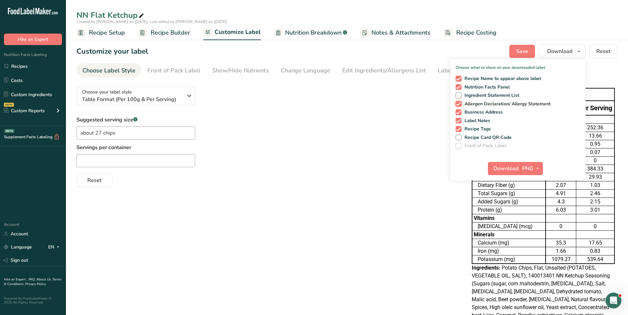
checkbox input "false"
click at [458, 112] on span at bounding box center [458, 112] width 6 height 6
click at [458, 112] on input "Business Address" at bounding box center [457, 112] width 4 height 4
checkbox input "false"
click at [458, 121] on span at bounding box center [458, 121] width 6 height 6
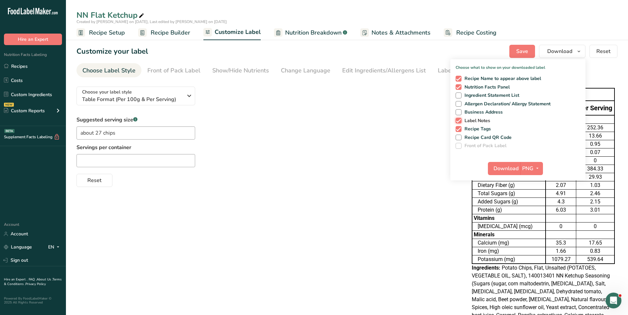
click at [458, 121] on input "Label Notes" at bounding box center [457, 121] width 4 height 4
checkbox input "false"
click at [461, 128] on span at bounding box center [458, 129] width 6 height 6
click at [460, 128] on input "Recipe Tags" at bounding box center [457, 129] width 4 height 4
checkbox input "false"
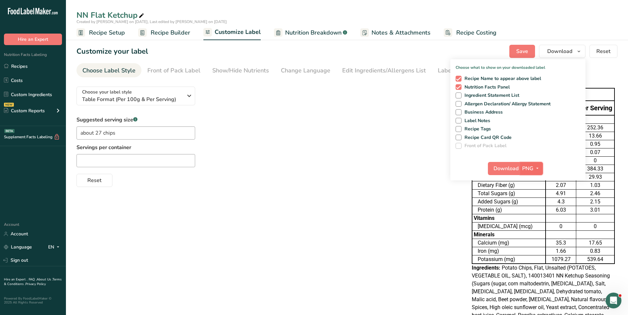
click at [539, 167] on icon "button" at bounding box center [536, 168] width 5 height 8
click at [532, 214] on link "PDF" at bounding box center [531, 214] width 21 height 11
click at [513, 167] on span "Download" at bounding box center [505, 169] width 25 height 8
click at [255, 95] on div "Choose your label style Table Format (Per 100g & Per Serving) USA (FDA) Standar…" at bounding box center [267, 134] width 382 height 106
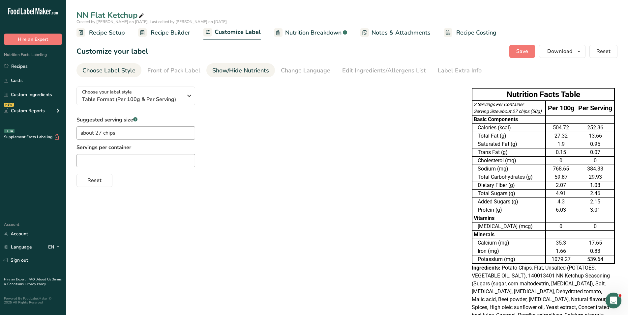
click at [244, 70] on div "Show/Hide Nutrients" at bounding box center [240, 70] width 57 height 9
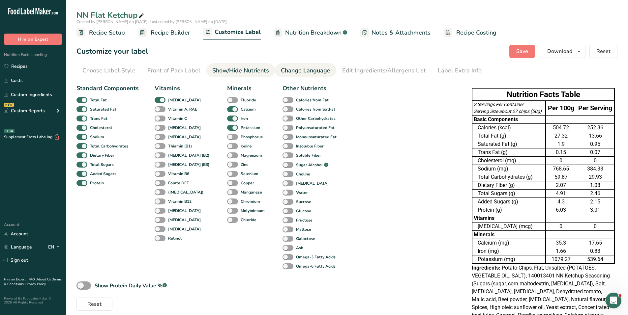
click at [298, 70] on div "Change Language" at bounding box center [305, 70] width 49 height 9
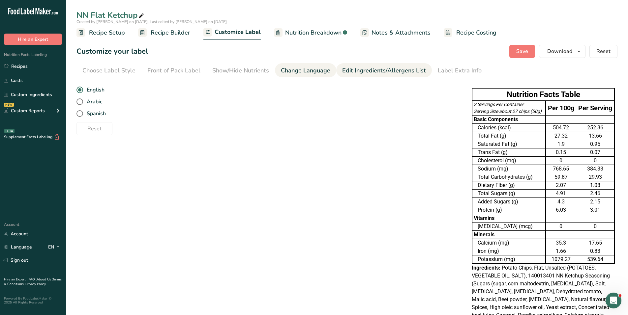
click at [358, 68] on div "Edit Ingredients/Allergens List" at bounding box center [384, 70] width 84 height 9
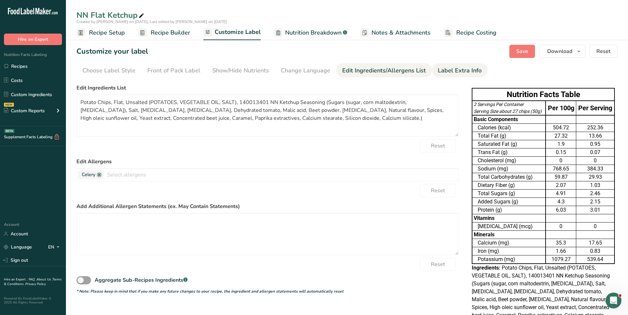
click at [438, 70] on div "Label Extra Info" at bounding box center [459, 70] width 44 height 9
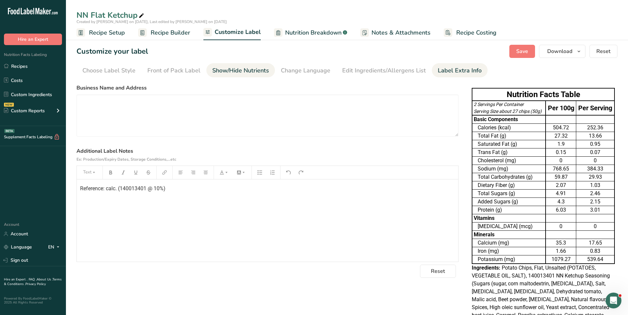
click at [218, 69] on div "Show/Hide Nutrients" at bounding box center [240, 70] width 57 height 9
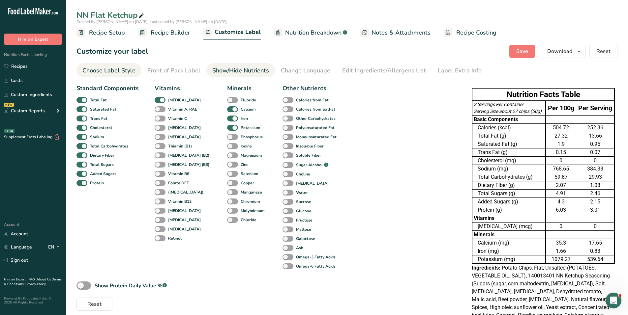
click at [131, 72] on div "Choose Label Style" at bounding box center [108, 70] width 53 height 9
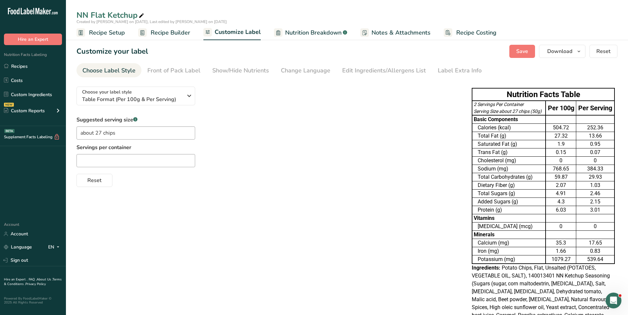
click at [110, 34] on span "Recipe Setup" at bounding box center [107, 32] width 36 height 9
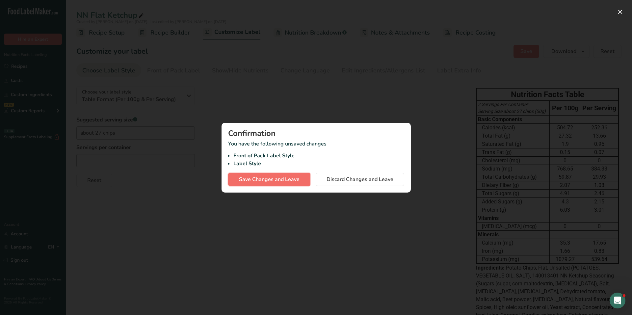
click at [267, 180] on span "Save Changes and Leave" at bounding box center [269, 180] width 61 height 8
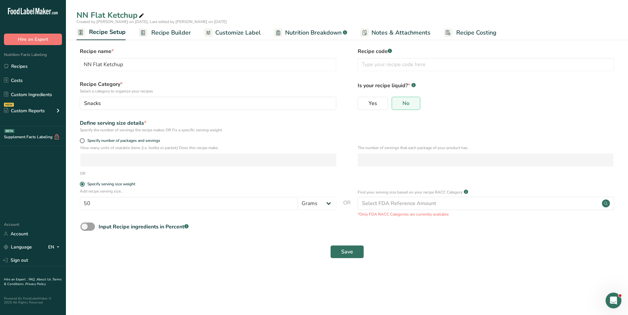
click at [235, 33] on span "Customize Label" at bounding box center [237, 32] width 45 height 9
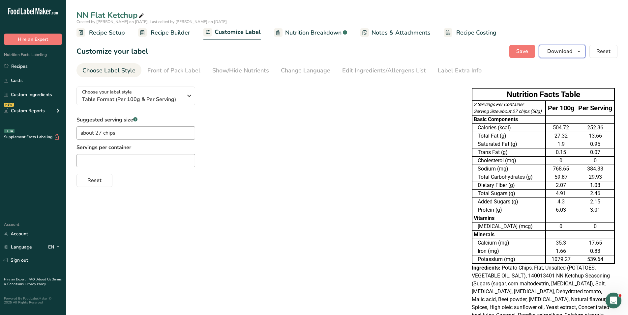
click at [578, 50] on icon "button" at bounding box center [578, 51] width 5 height 8
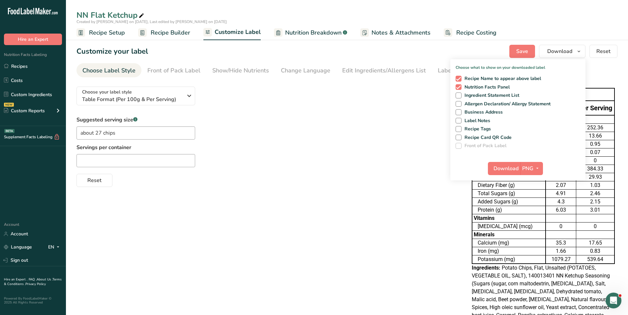
click at [388, 99] on div "Choose your label style Table Format (Per 100g & Per Serving) USA (FDA) Standar…" at bounding box center [267, 134] width 382 height 106
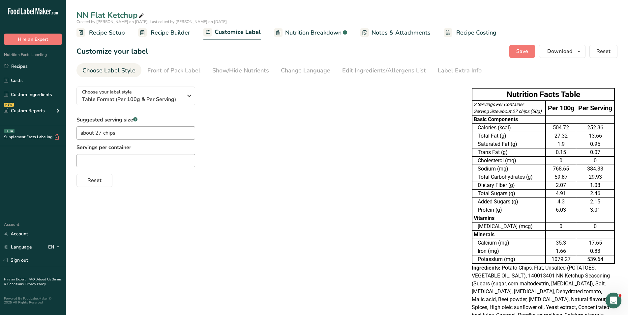
click at [510, 102] on div "2 Servings Per Container" at bounding box center [508, 104] width 70 height 7
click at [508, 104] on div "2 Servings Per Container" at bounding box center [508, 104] width 70 height 7
click at [283, 124] on div "Suggested serving size .a-a{fill:#347362;}.b-a{fill:#fff;} about 27 chips Servi…" at bounding box center [267, 151] width 382 height 71
drag, startPoint x: 564, startPoint y: 48, endPoint x: 285, endPoint y: 145, distance: 295.8
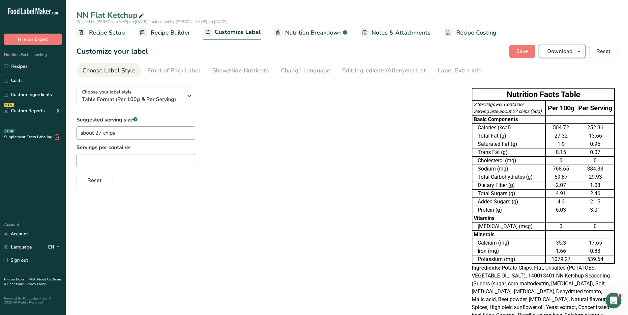
click at [301, 140] on section "Customize your label Save Download Choose what to show on your downloaded label…" at bounding box center [347, 199] width 562 height 330
